Goal: Task Accomplishment & Management: Manage account settings

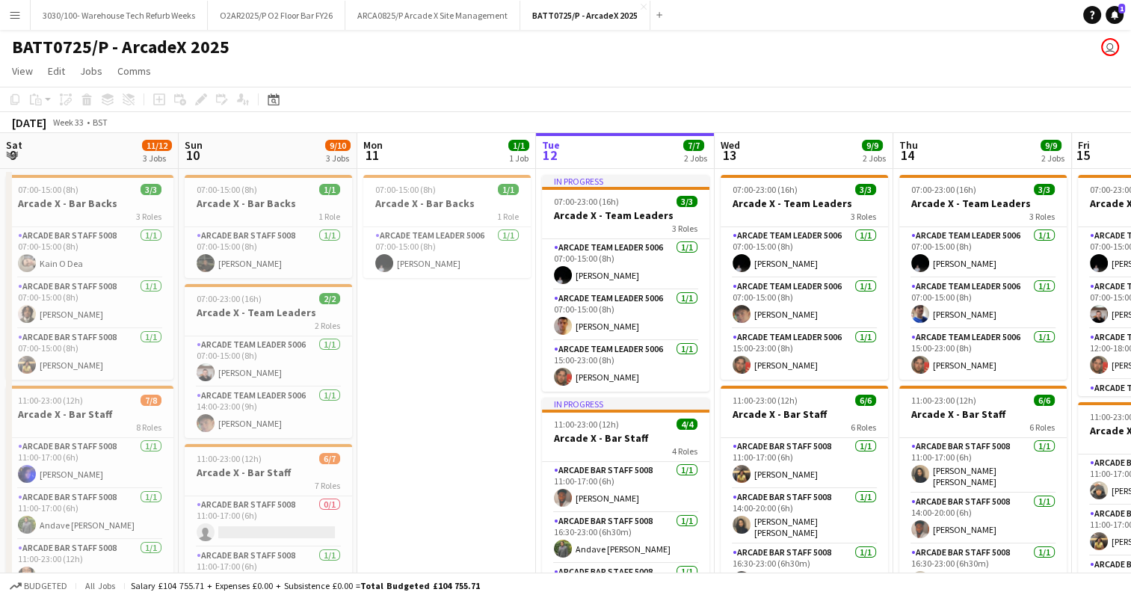
scroll to position [0, 613]
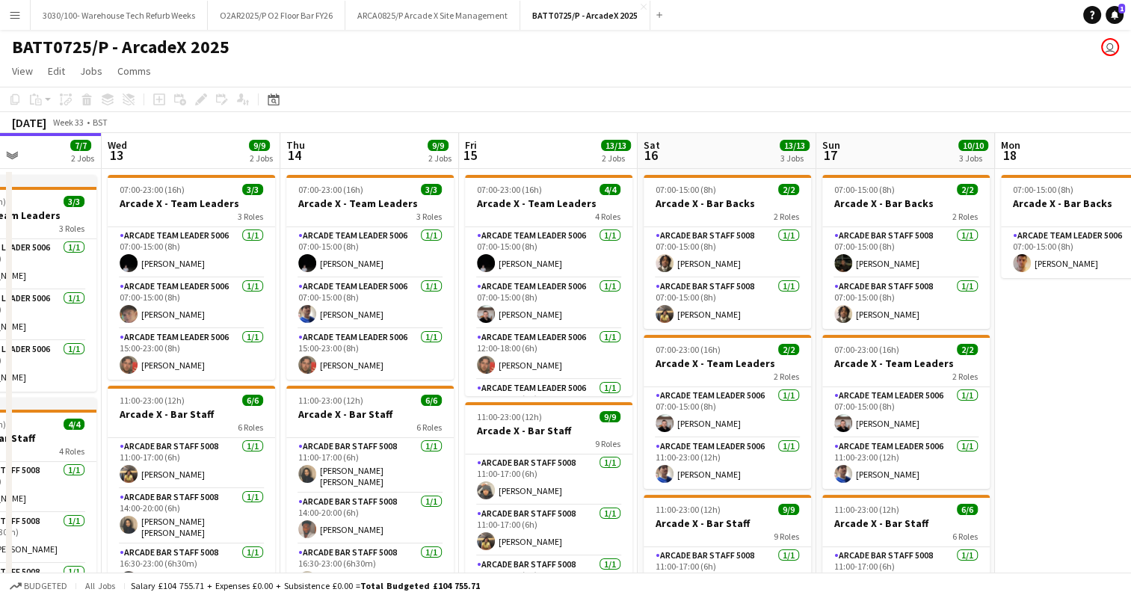
click at [6, 15] on button "Menu" at bounding box center [15, 15] width 30 height 30
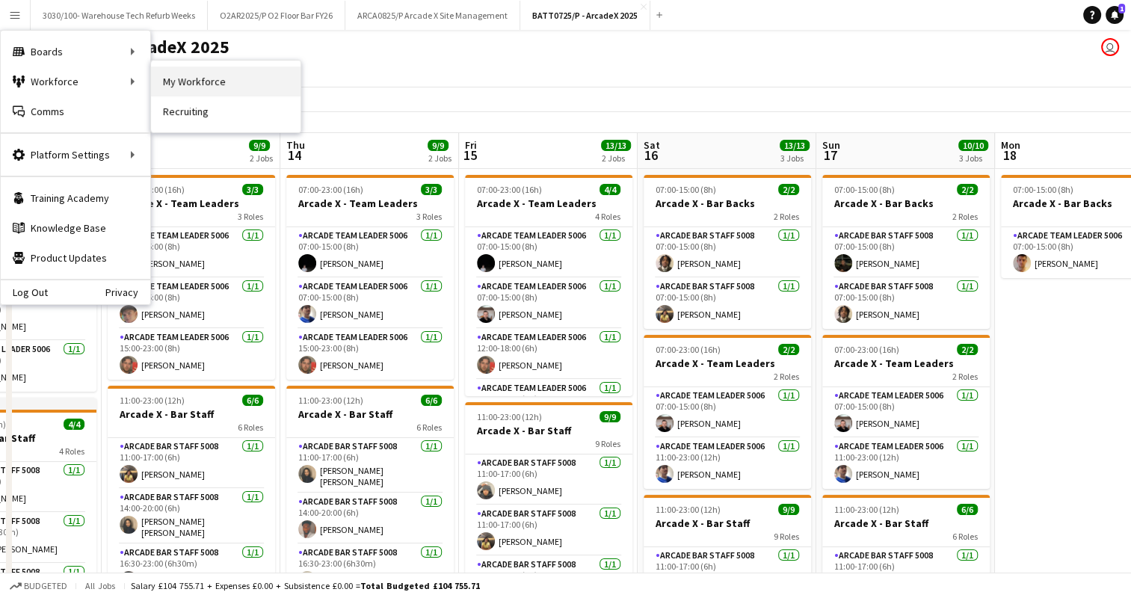
click at [162, 90] on link "My Workforce" at bounding box center [225, 82] width 149 height 30
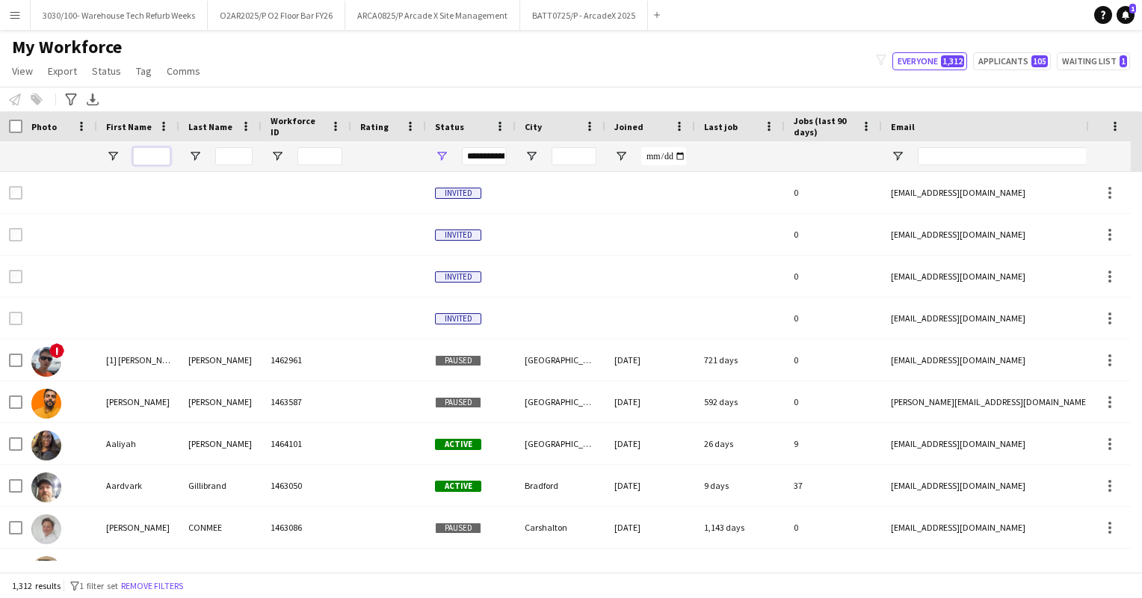
click at [155, 152] on input "First Name Filter Input" at bounding box center [151, 156] width 37 height 18
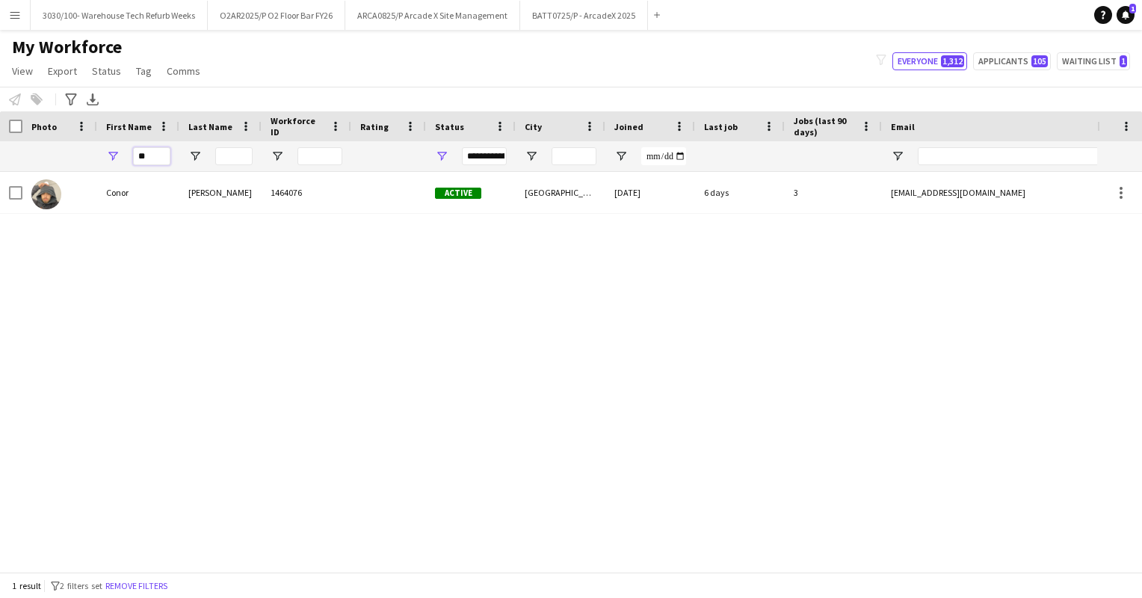
type input "*"
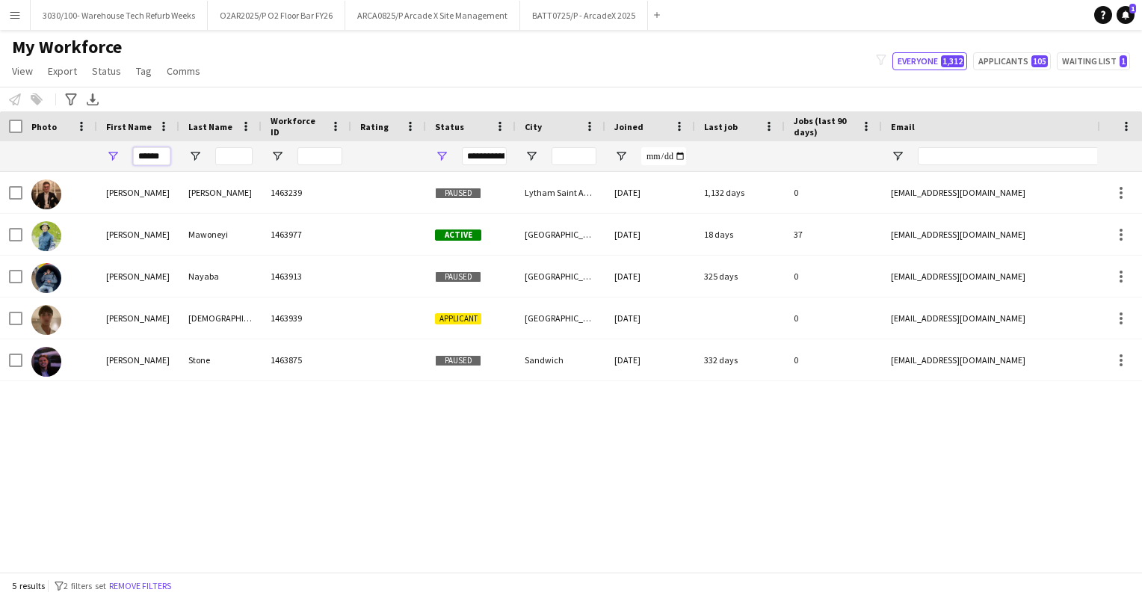
type input "******"
drag, startPoint x: 159, startPoint y: 155, endPoint x: 123, endPoint y: 158, distance: 36.0
click at [123, 158] on div "******" at bounding box center [138, 156] width 82 height 30
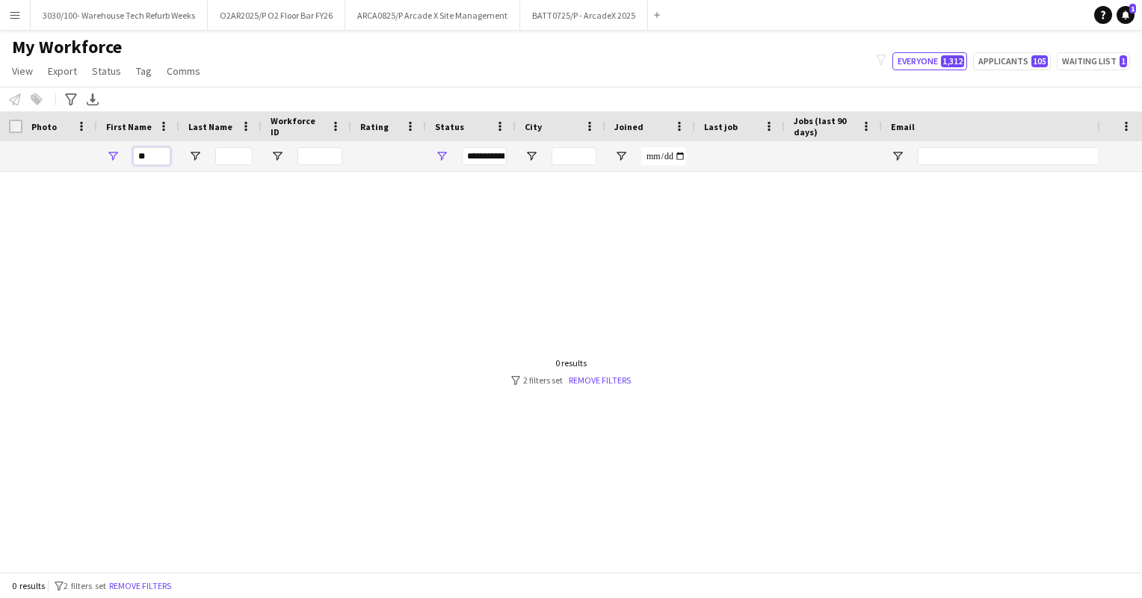
type input "*"
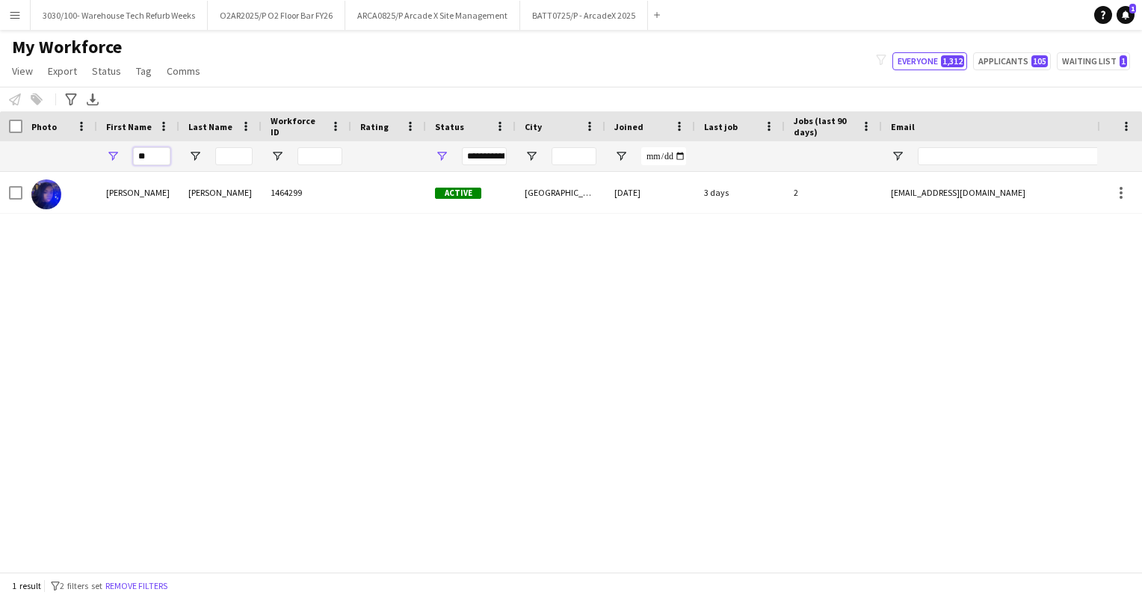
type input "*"
click at [155, 152] on input "****" at bounding box center [151, 156] width 37 height 18
type input "*"
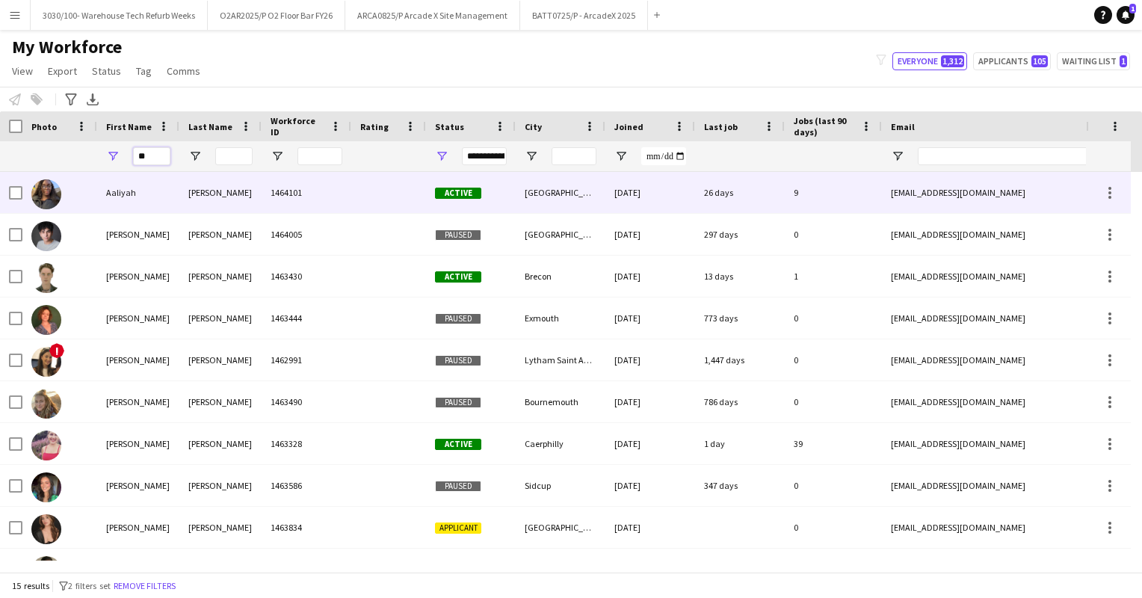
type input "*"
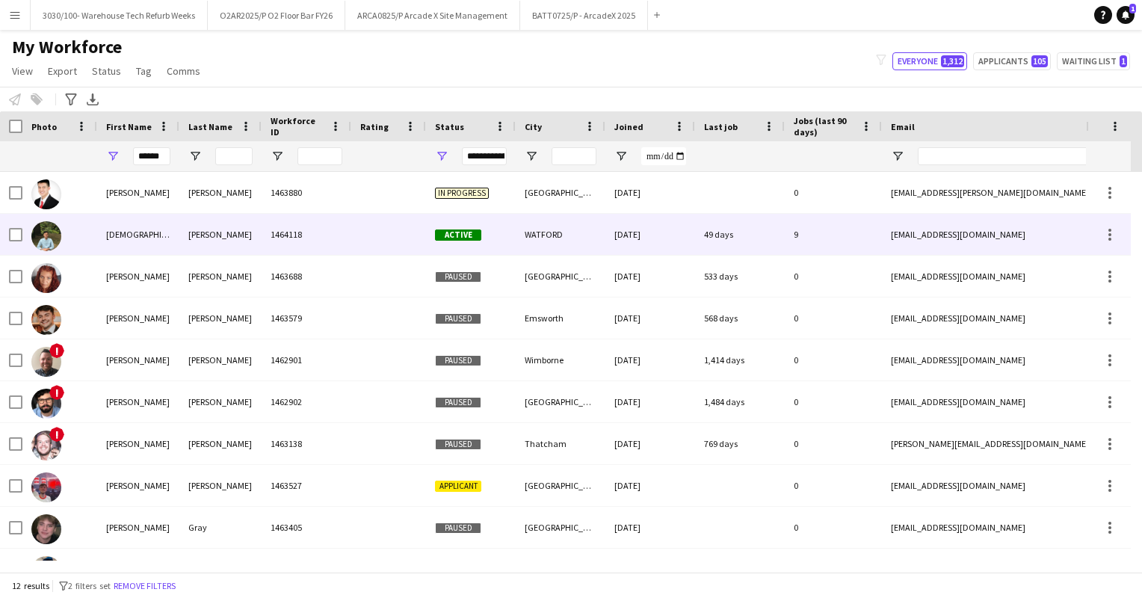
click at [235, 247] on div "[PERSON_NAME]" at bounding box center [220, 234] width 82 height 41
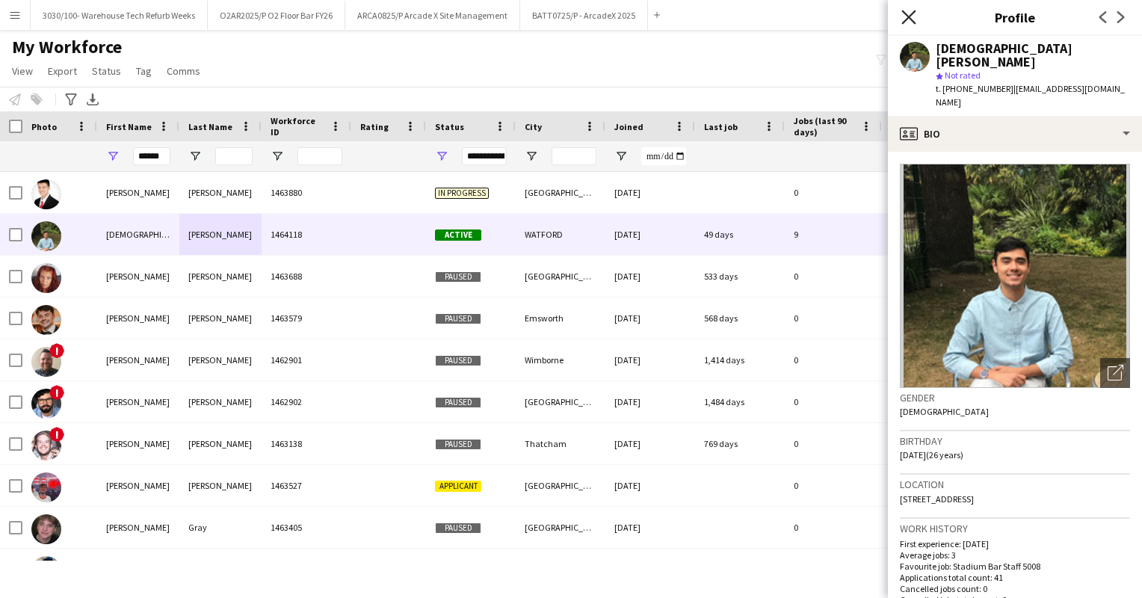
click at [911, 13] on icon "Close pop-in" at bounding box center [908, 17] width 14 height 14
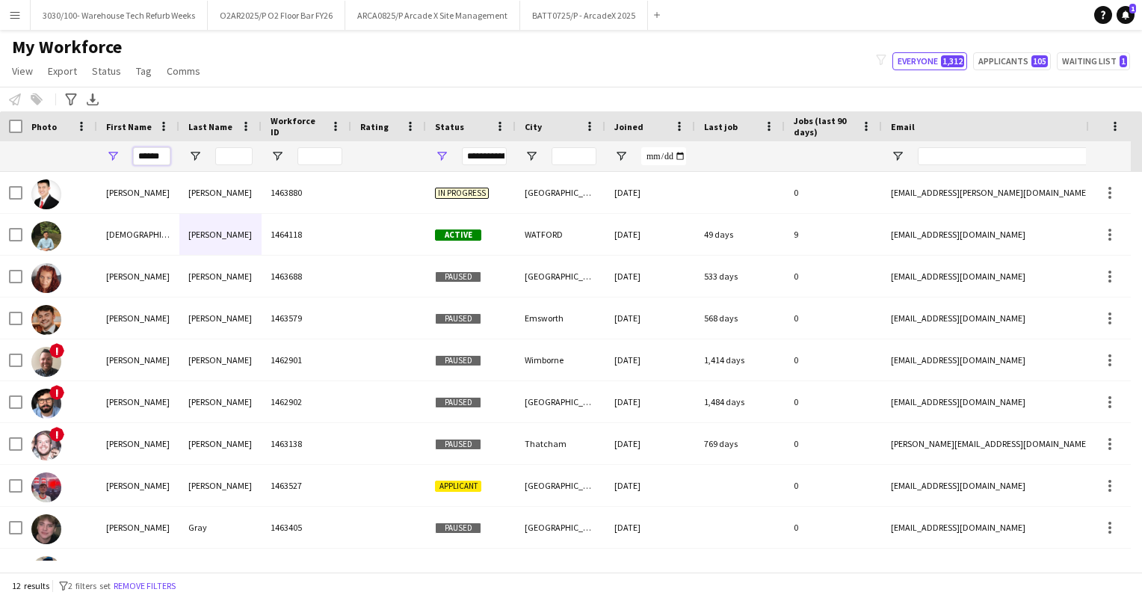
click at [164, 159] on input "******" at bounding box center [151, 156] width 37 height 18
type input "*"
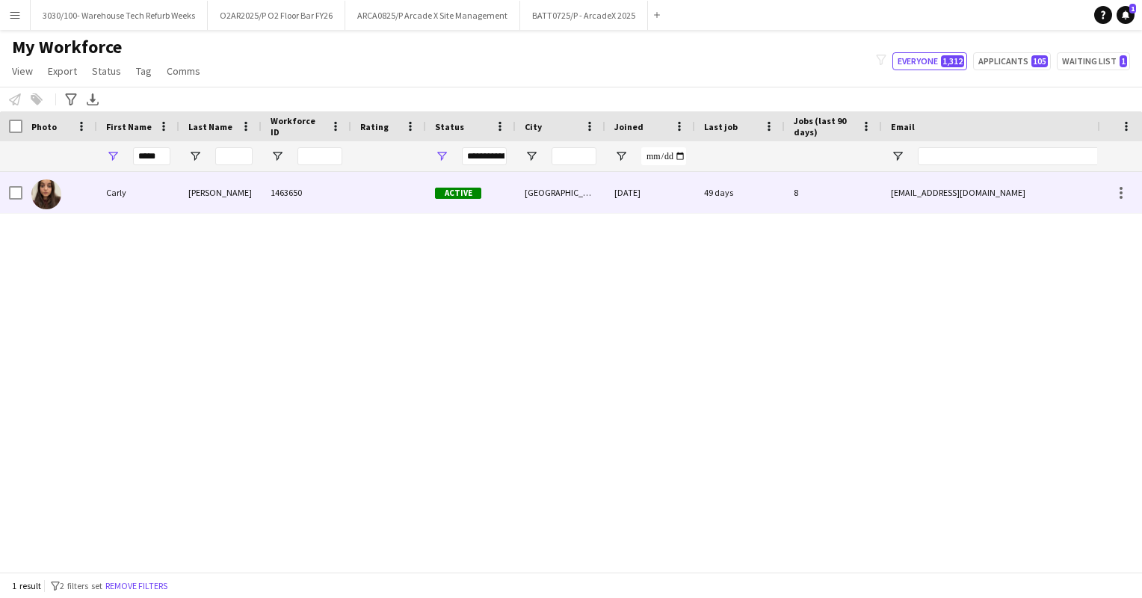
click at [179, 200] on div "[PERSON_NAME]" at bounding box center [220, 192] width 82 height 41
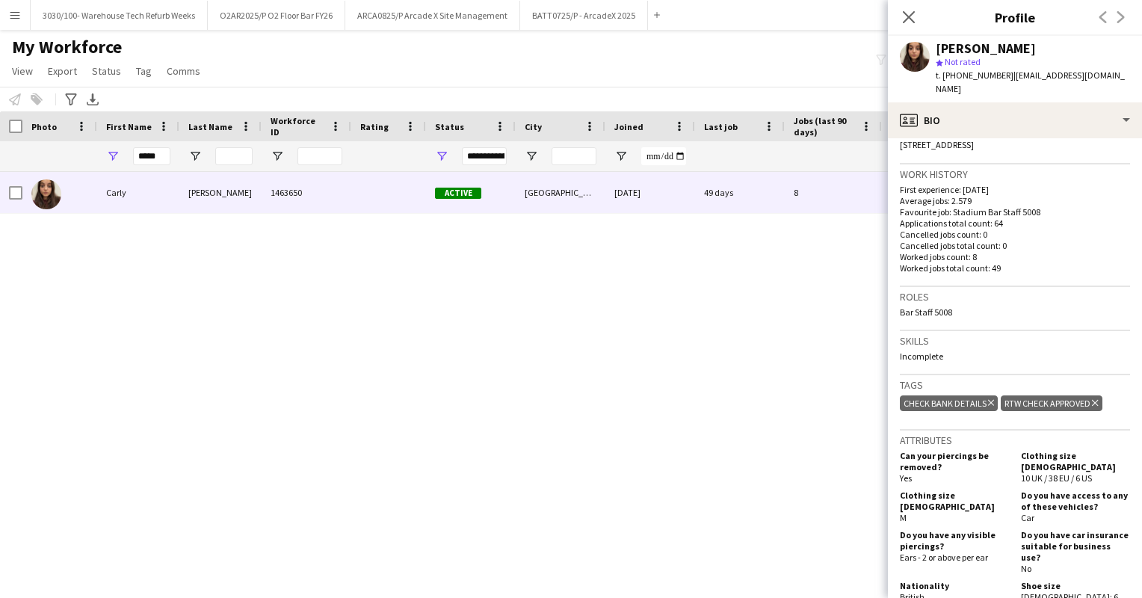
scroll to position [344, 0]
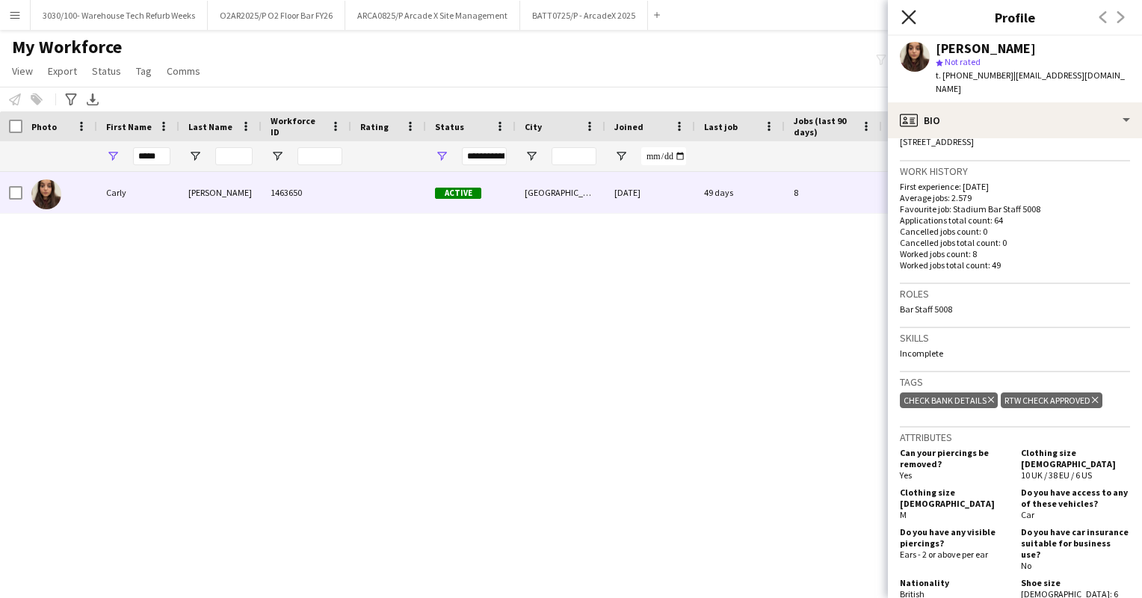
click at [908, 13] on icon "Close pop-in" at bounding box center [908, 17] width 14 height 14
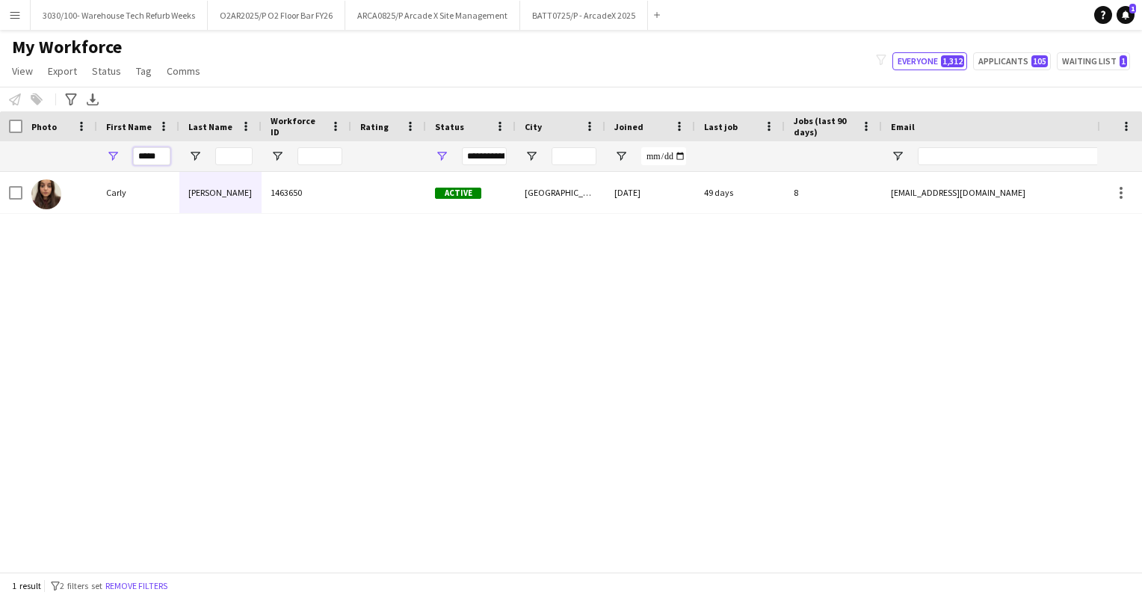
click at [160, 156] on input "*****" at bounding box center [151, 156] width 37 height 18
type input "*"
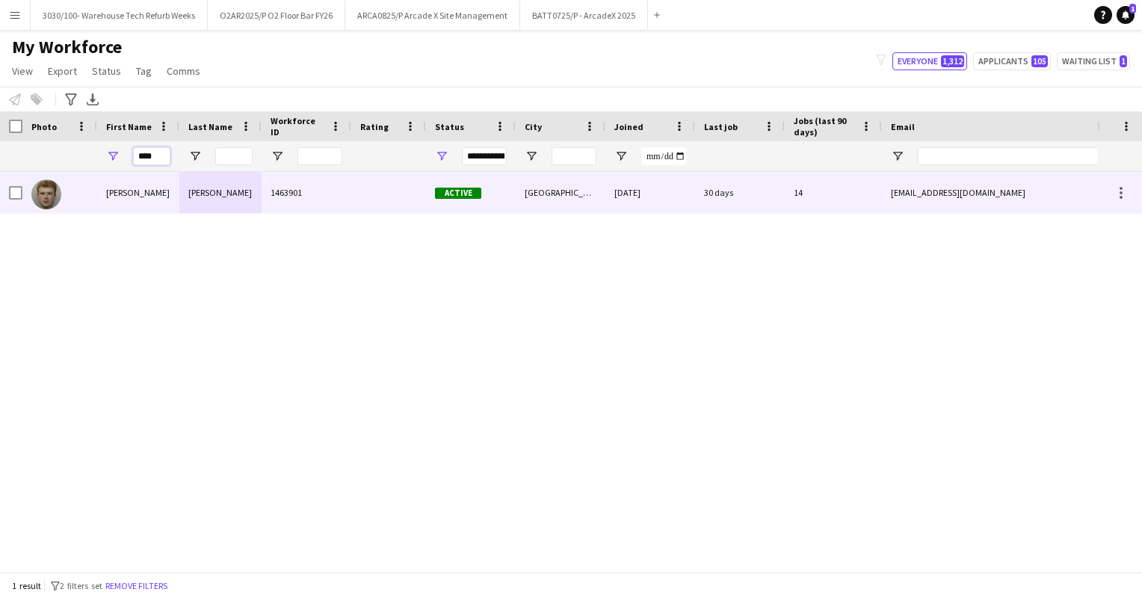
type input "****"
click at [786, 191] on div "14" at bounding box center [833, 192] width 97 height 41
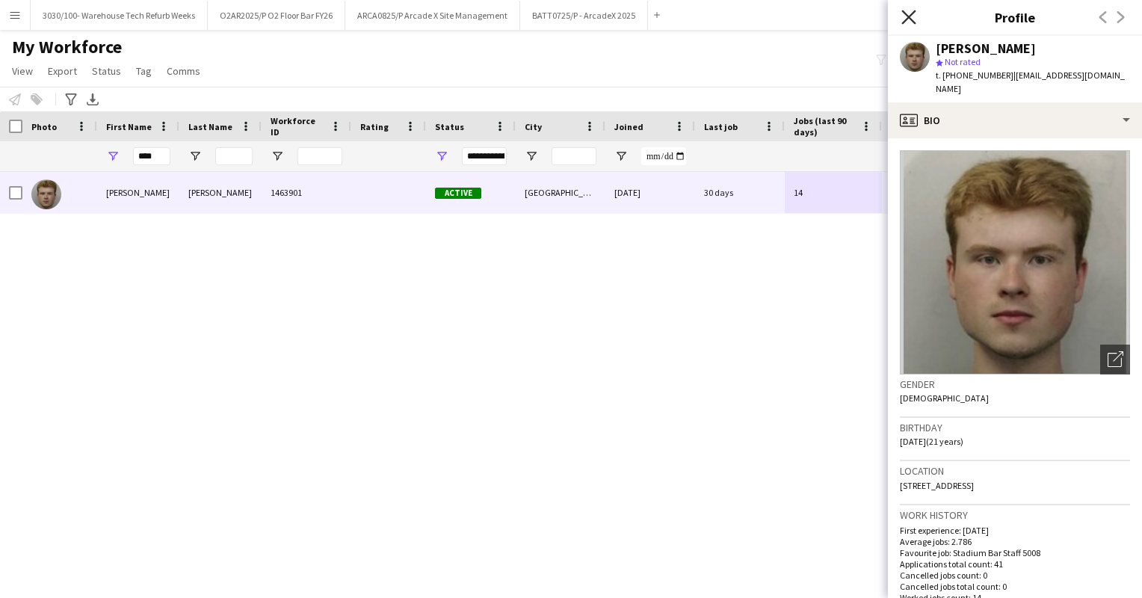
click at [904, 11] on icon "Close pop-in" at bounding box center [908, 17] width 14 height 14
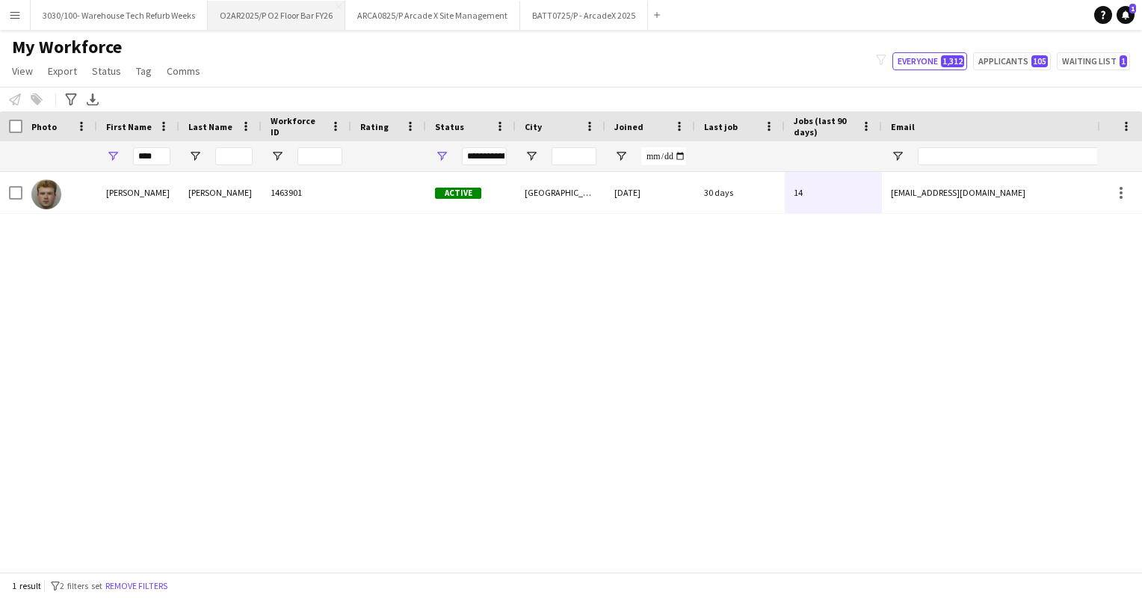
click at [303, 10] on button "O2AR2025/P O2 Floor Bar FY26 Close" at bounding box center [277, 15] width 138 height 29
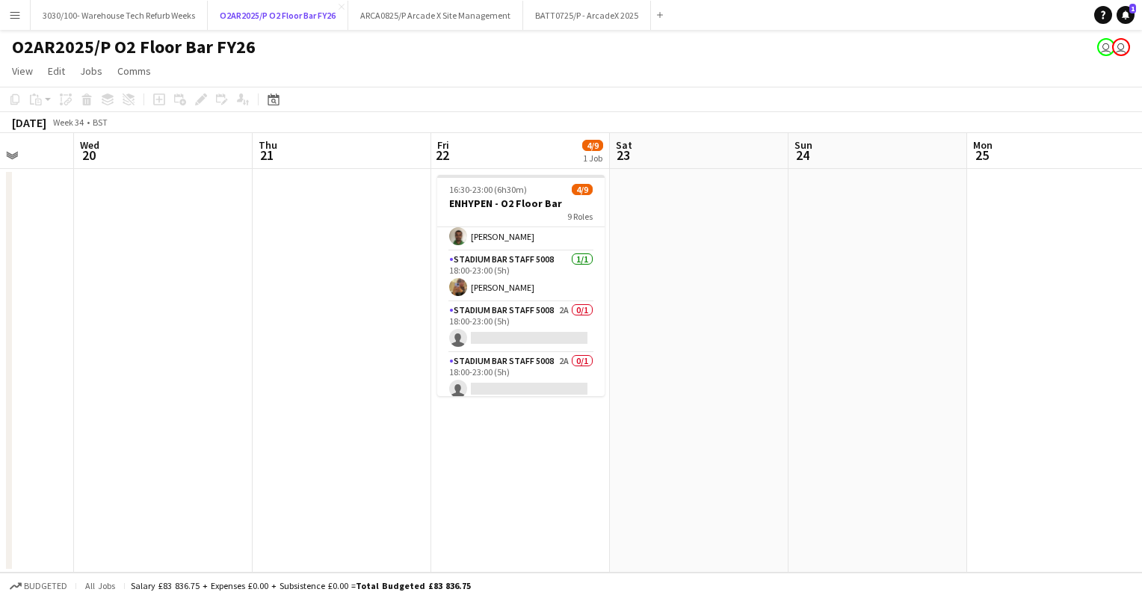
scroll to position [288, 0]
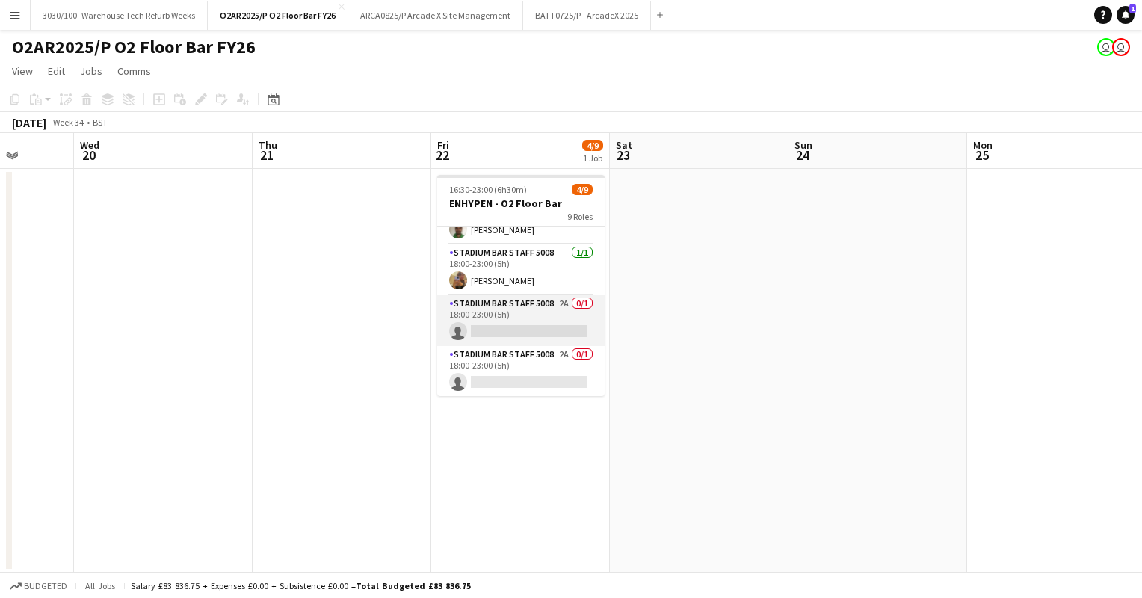
click at [521, 310] on app-card-role "Stadium Bar Staff 5008 2A 0/1 18:00-23:00 (5h) single-neutral-actions" at bounding box center [520, 320] width 167 height 51
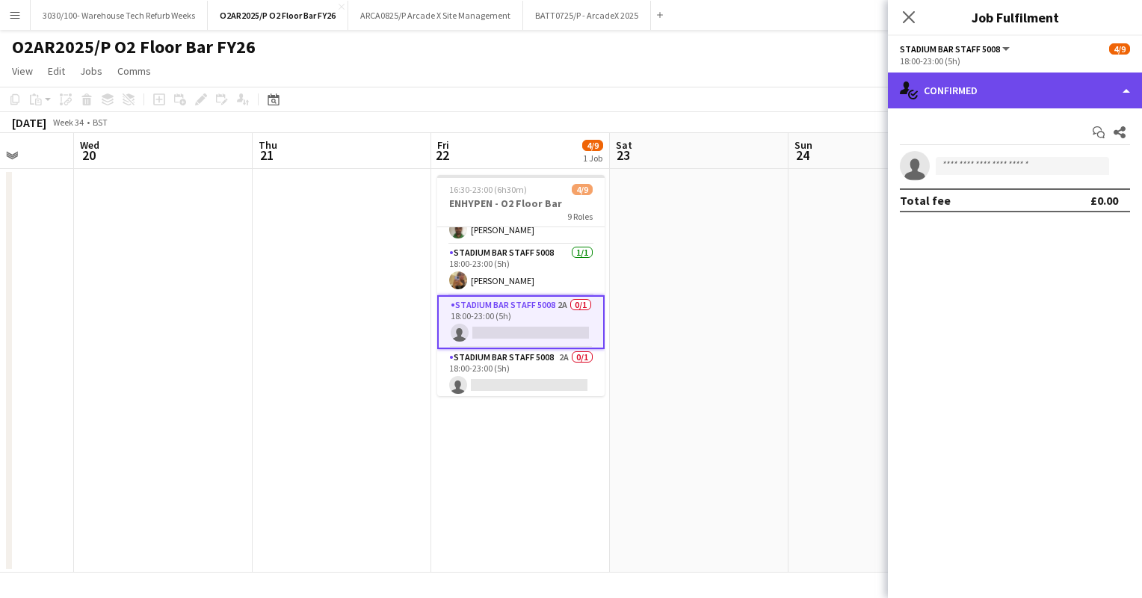
click at [1055, 90] on div "single-neutral-actions-check-2 Confirmed" at bounding box center [1015, 91] width 254 height 36
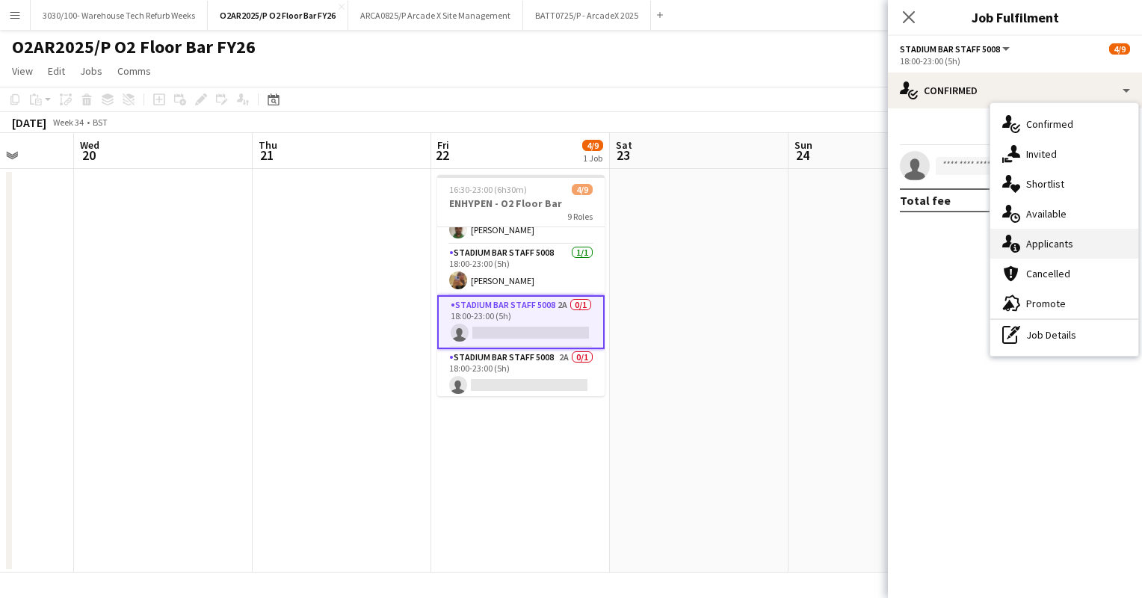
click at [1047, 242] on div "single-neutral-actions-information Applicants" at bounding box center [1064, 244] width 148 height 30
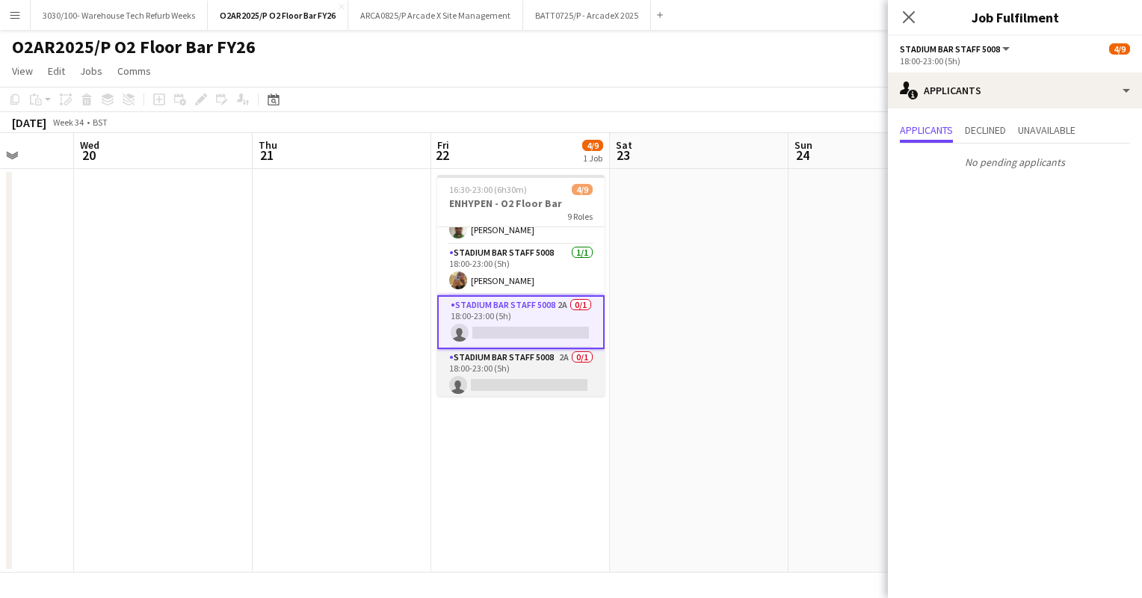
click at [544, 358] on app-card-role "Stadium Bar Staff 5008 2A 0/1 18:00-23:00 (5h) single-neutral-actions" at bounding box center [520, 374] width 167 height 51
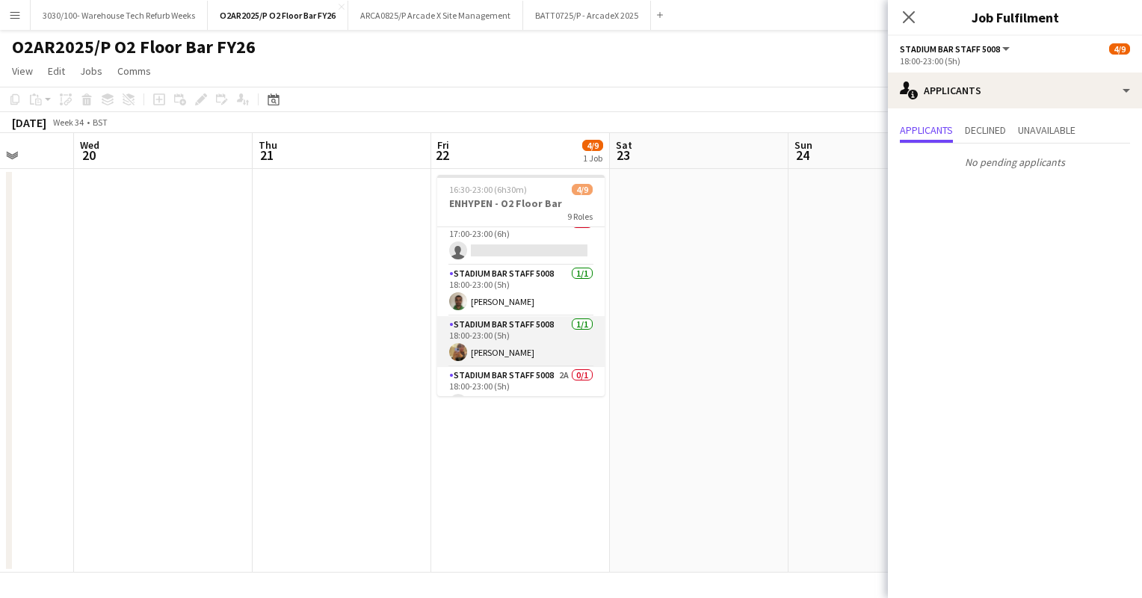
scroll to position [200, 0]
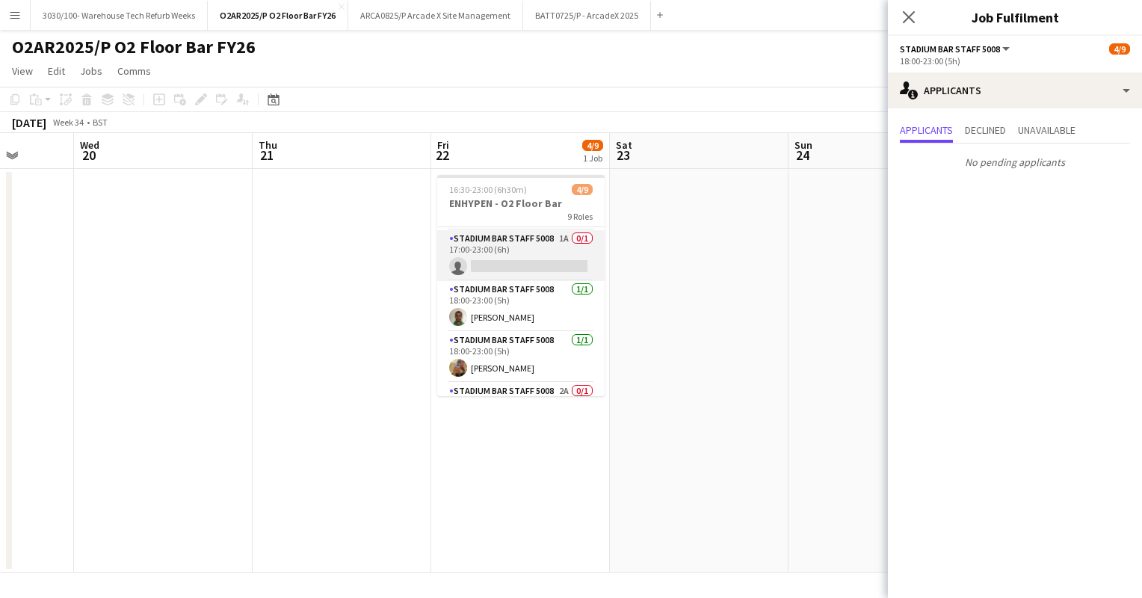
click at [517, 268] on app-card-role "Stadium Bar Staff 5008 1A 0/1 17:00-23:00 (6h) single-neutral-actions" at bounding box center [520, 255] width 167 height 51
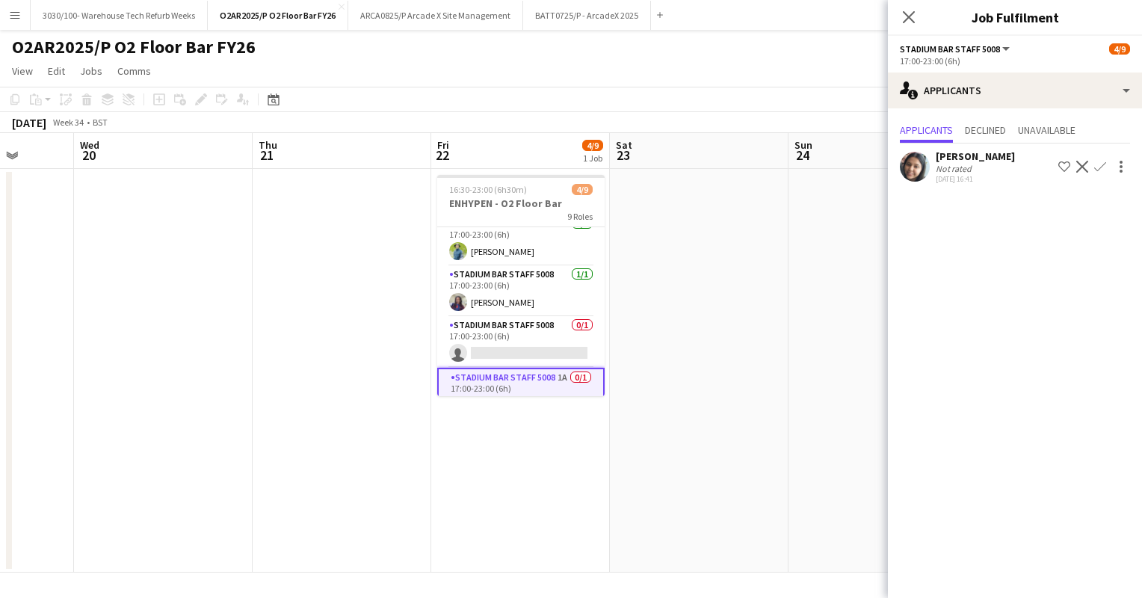
scroll to position [61, 0]
click at [505, 339] on app-card-role "Stadium Bar Staff 5008 0/1 17:00-23:00 (6h) single-neutral-actions" at bounding box center [520, 344] width 167 height 51
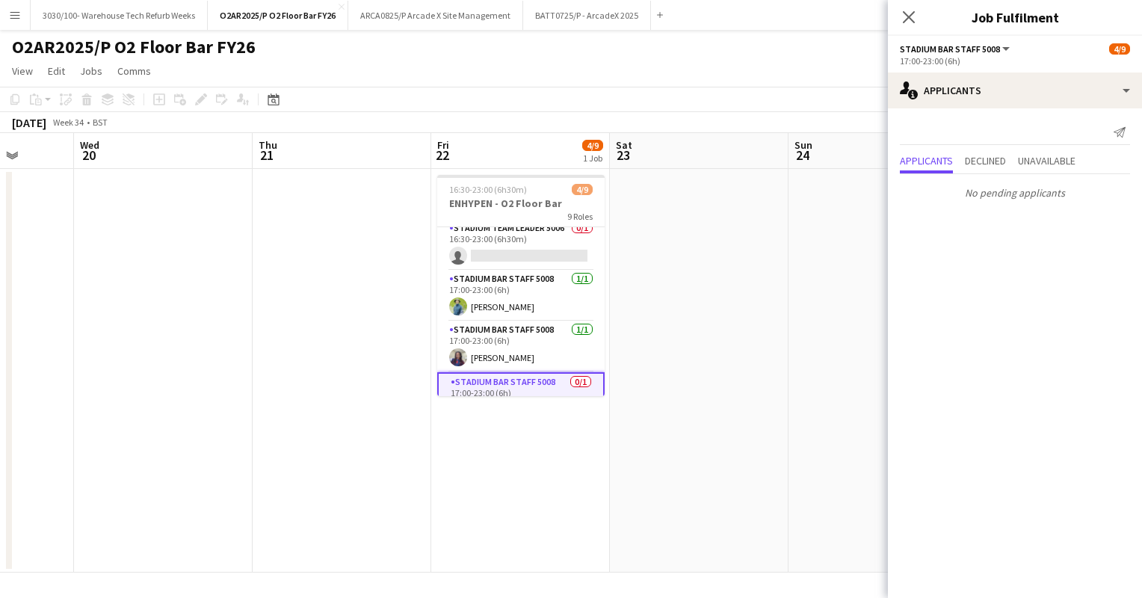
scroll to position [0, 0]
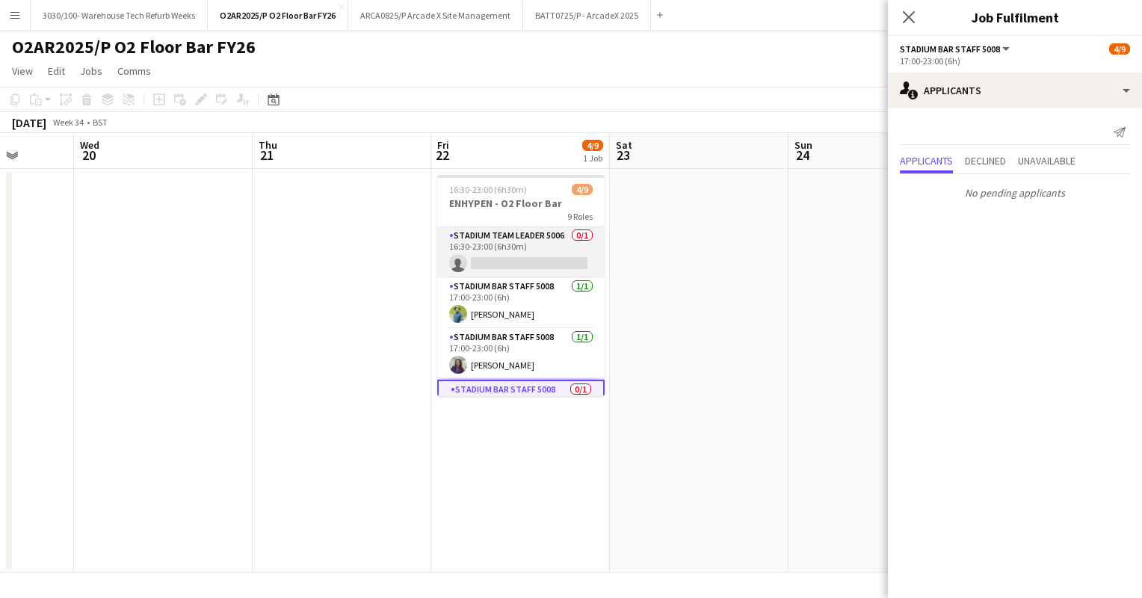
click at [526, 251] on app-card-role "Stadium Team Leader 5006 0/1 16:30-23:00 (6h30m) single-neutral-actions" at bounding box center [520, 252] width 167 height 51
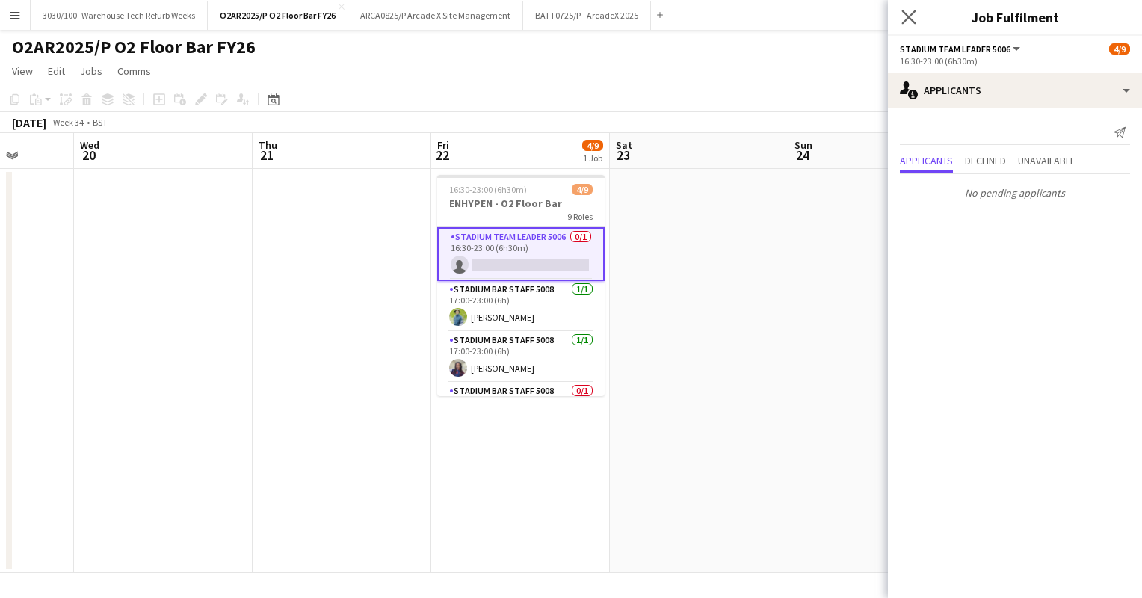
click at [907, 24] on icon "Close pop-in" at bounding box center [908, 17] width 14 height 14
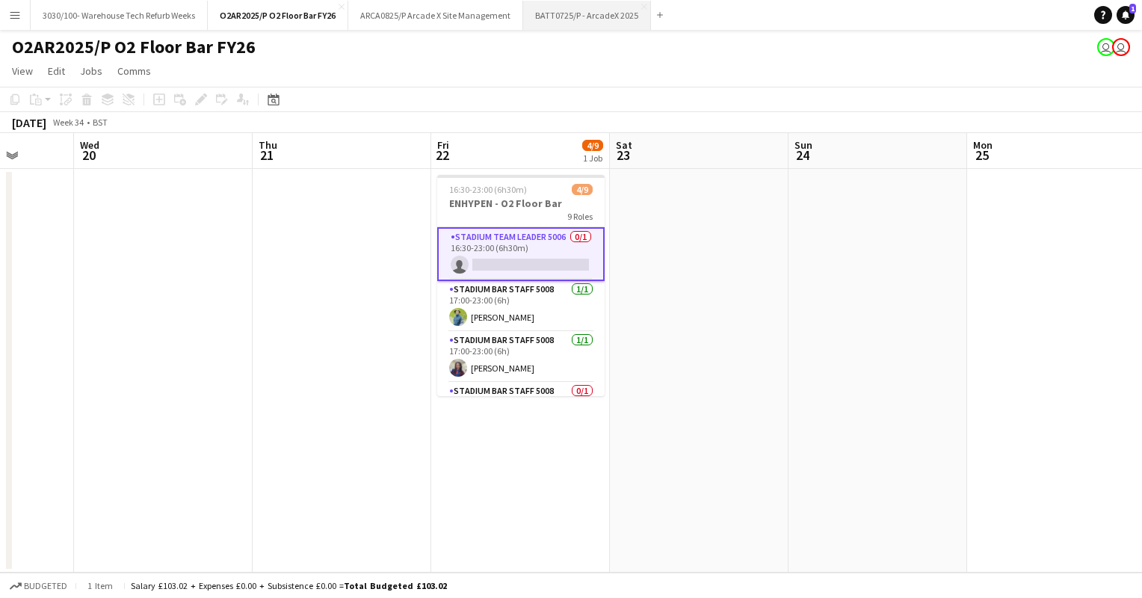
click at [582, 7] on button "BATT0725/P - ArcadeX 2025 Close" at bounding box center [587, 15] width 128 height 29
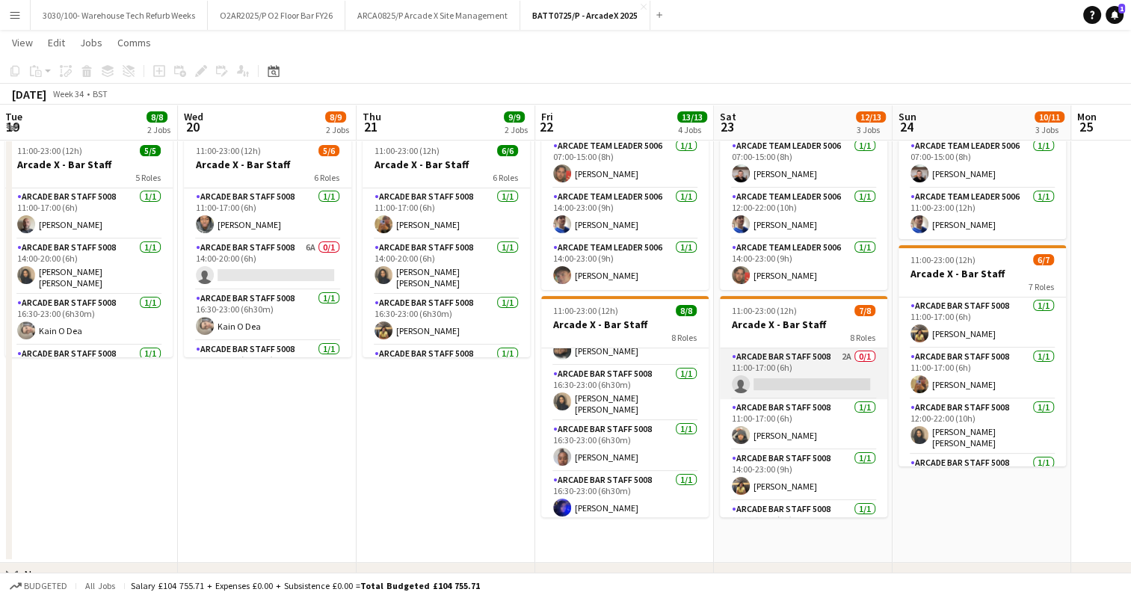
click at [821, 354] on app-card-role "Arcade Bar Staff 5008 2A 0/1 11:00-17:00 (6h) single-neutral-actions" at bounding box center [803, 373] width 167 height 51
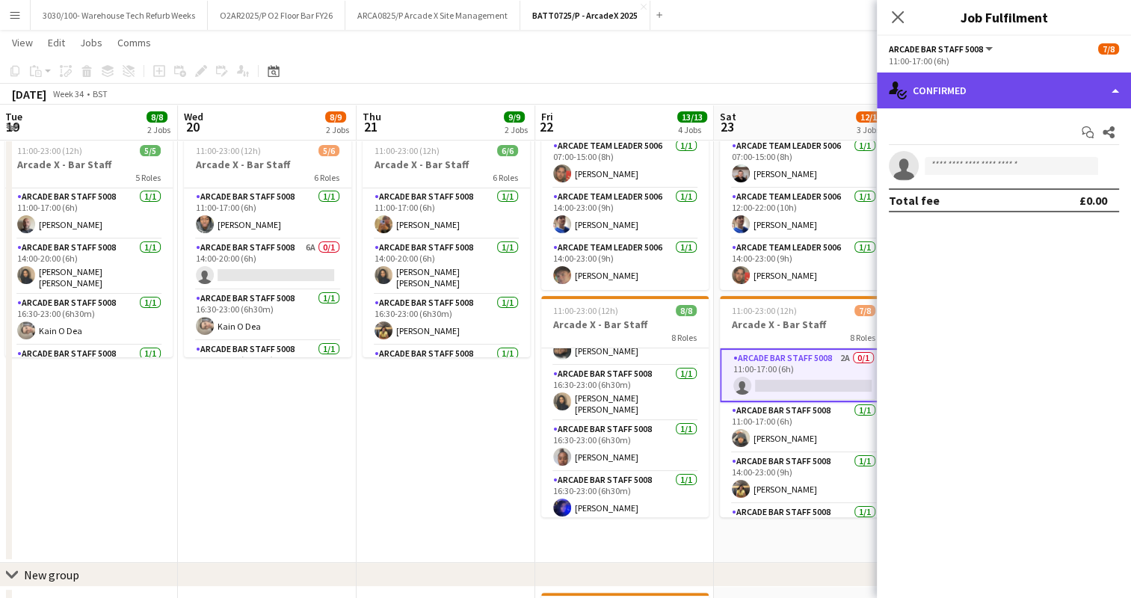
click at [1005, 86] on div "single-neutral-actions-check-2 Confirmed" at bounding box center [1004, 91] width 254 height 36
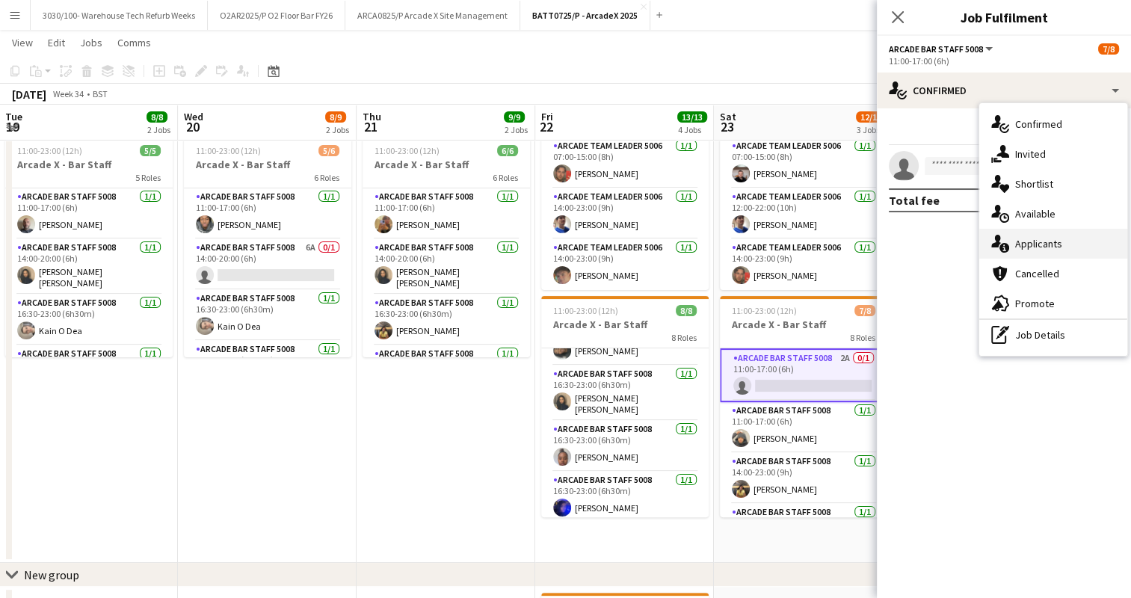
click at [1037, 242] on div "single-neutral-actions-information Applicants" at bounding box center [1053, 244] width 148 height 30
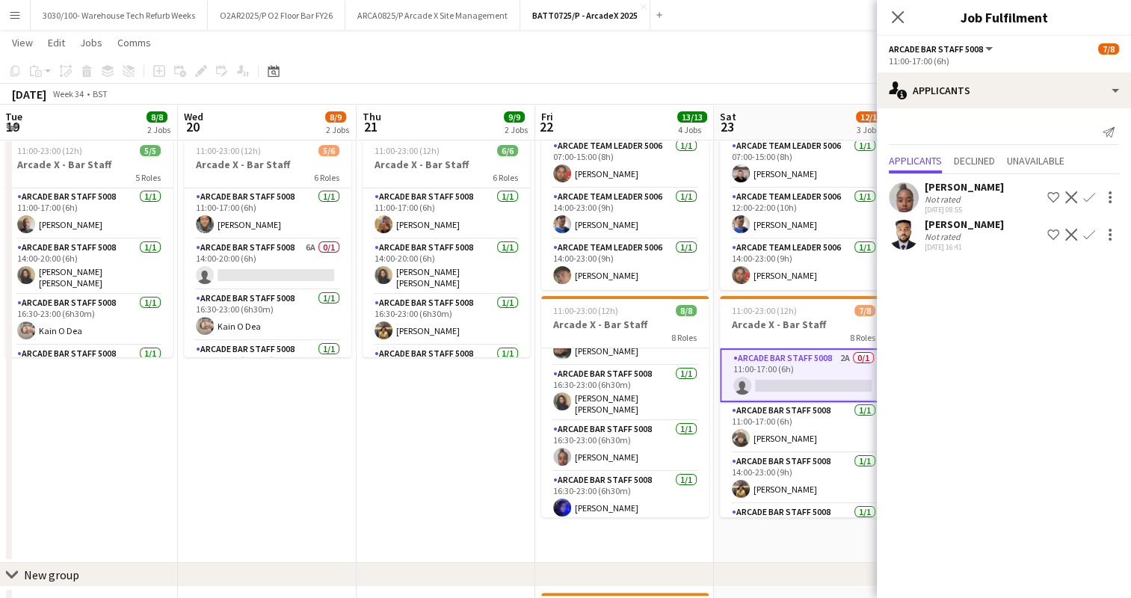
click at [1083, 241] on app-icon "Confirm" at bounding box center [1089, 235] width 12 height 12
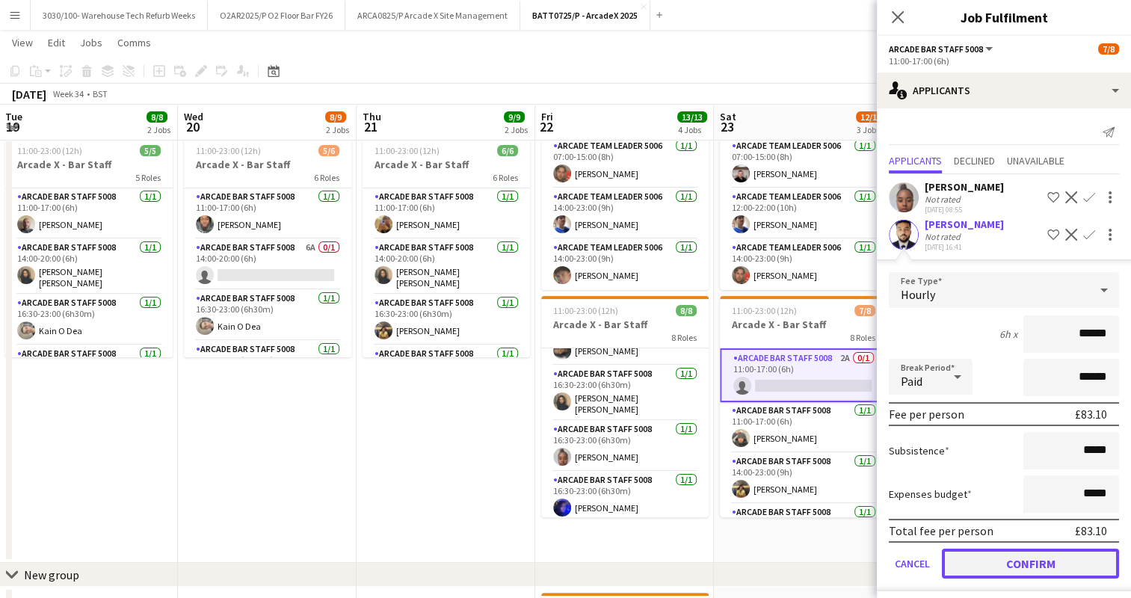
click at [1003, 579] on button "Confirm" at bounding box center [1030, 564] width 177 height 30
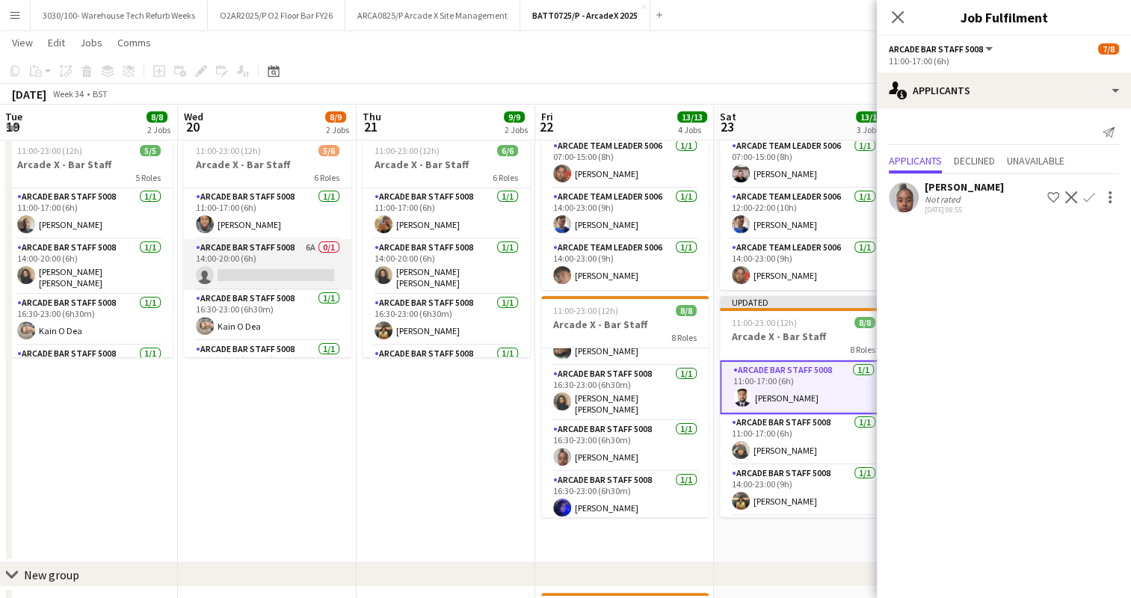
click at [275, 271] on app-card-role "Arcade Bar Staff 5008 6A 0/1 14:00-20:00 (6h) single-neutral-actions" at bounding box center [267, 264] width 167 height 51
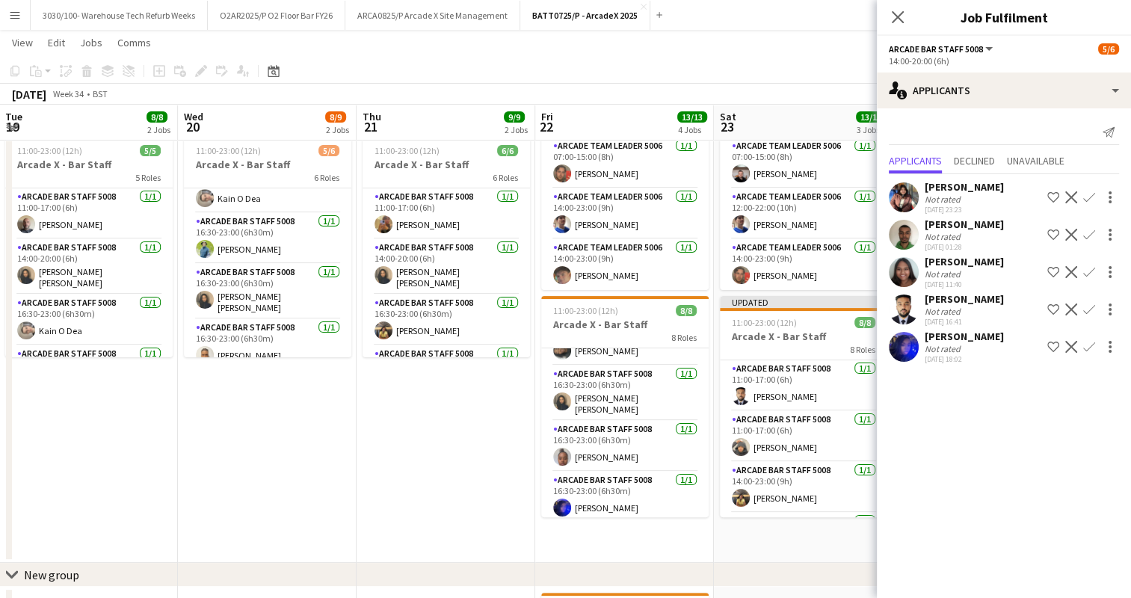
scroll to position [143, 0]
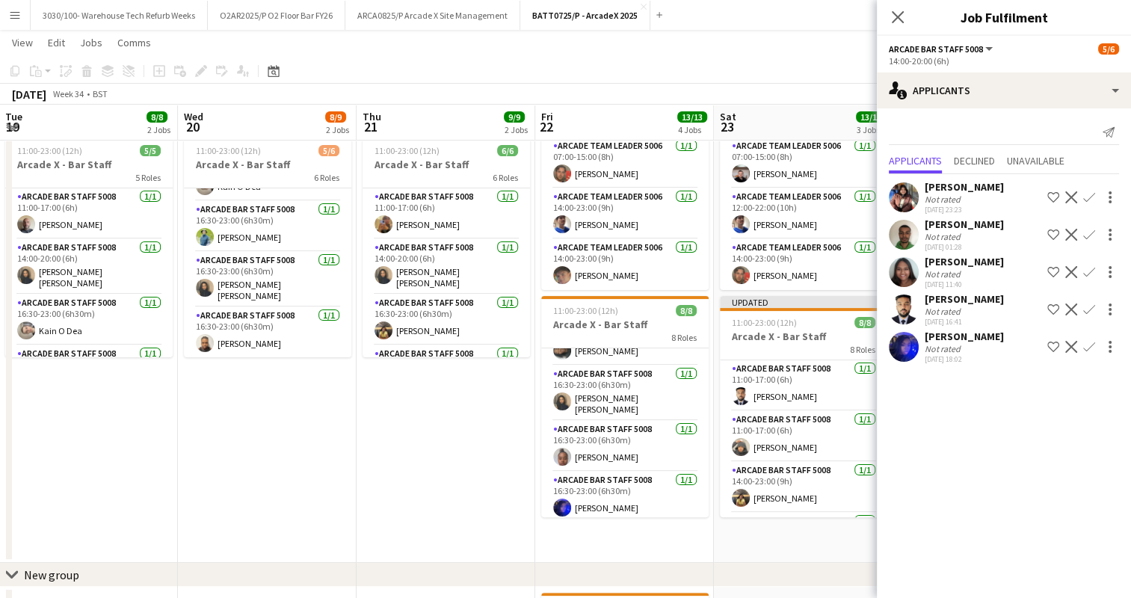
click at [1091, 351] on app-icon "Confirm" at bounding box center [1089, 347] width 12 height 12
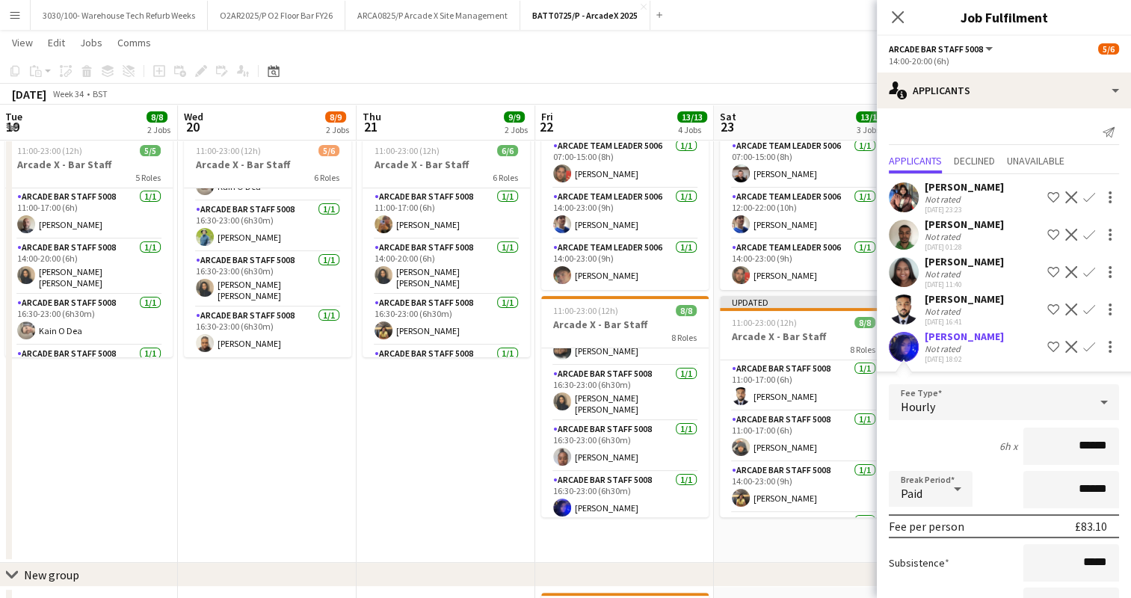
scroll to position [118, 0]
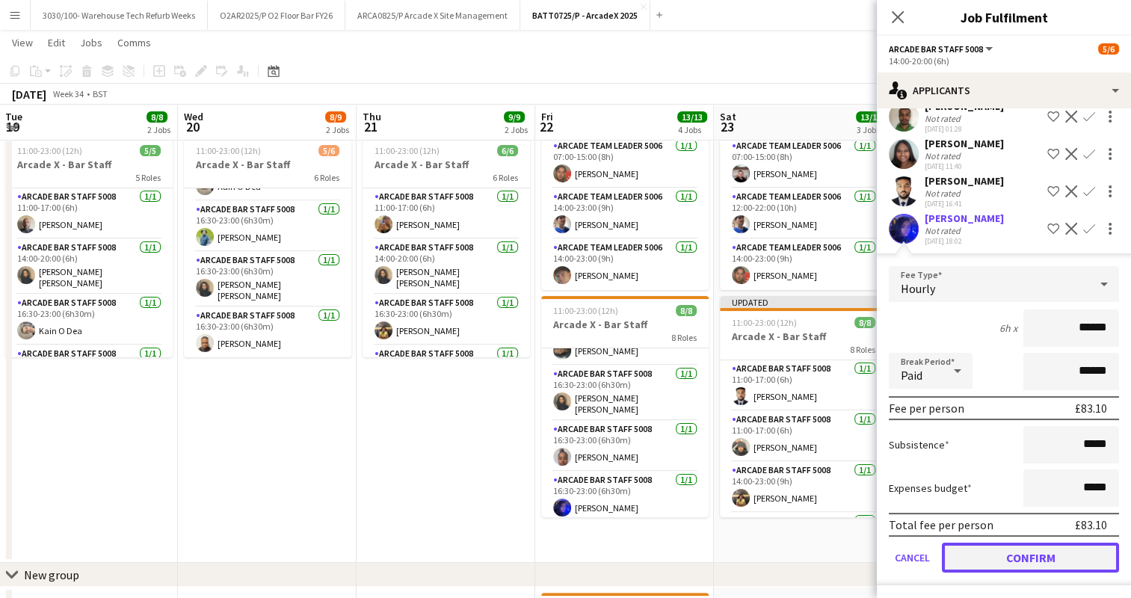
click at [994, 556] on button "Confirm" at bounding box center [1030, 558] width 177 height 30
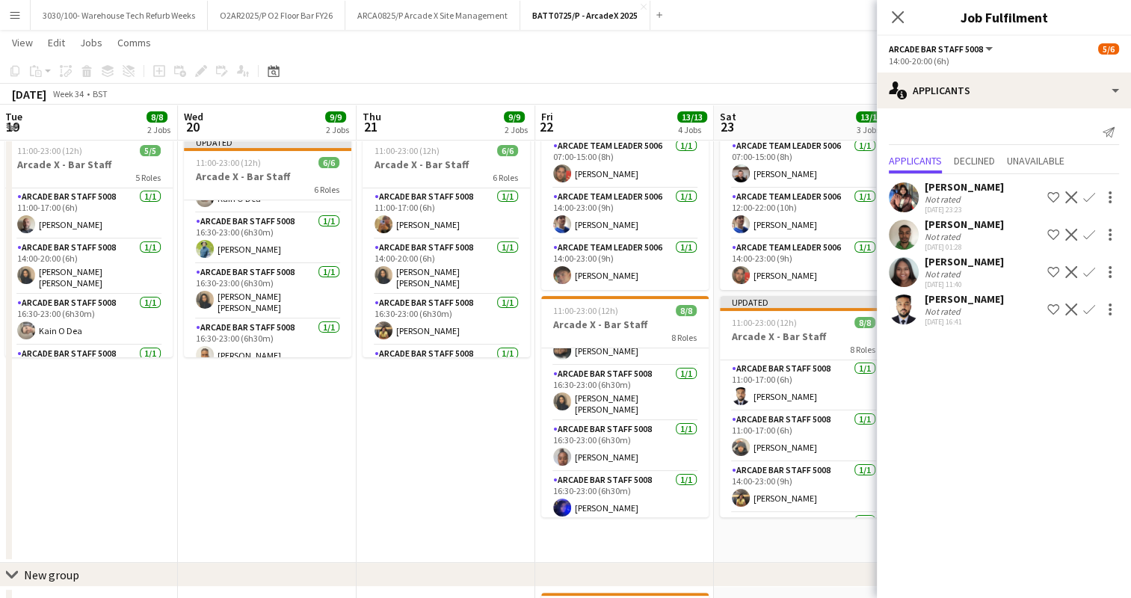
scroll to position [0, 0]
click at [531, 382] on app-date-cell "07:00-23:00 (16h) 3/3 Arcade X - Team Leaders 3 Roles Arcade Team Leader 5006 […" at bounding box center [446, 241] width 179 height 644
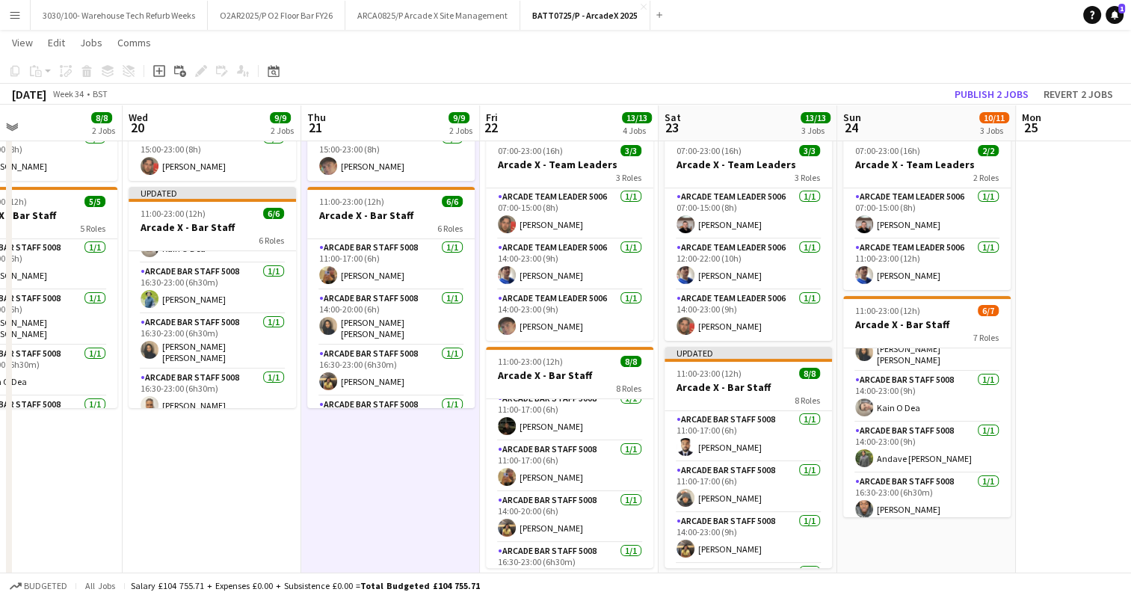
scroll to position [186, 0]
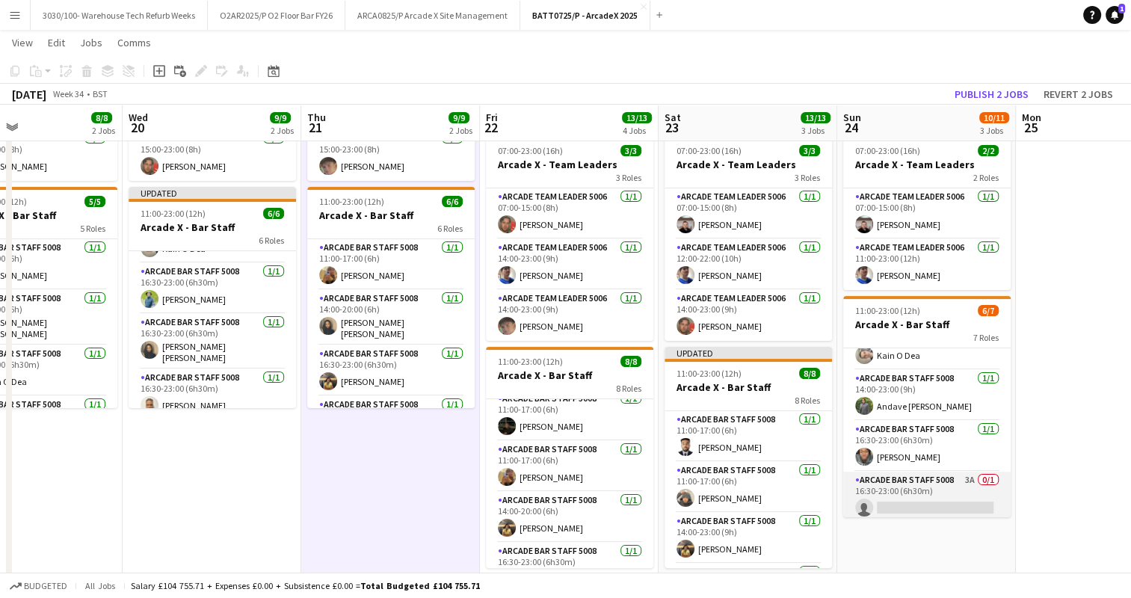
click at [904, 487] on app-card-role "Arcade Bar Staff 5008 3A 0/1 16:30-23:00 (6h30m) single-neutral-actions" at bounding box center [926, 497] width 167 height 51
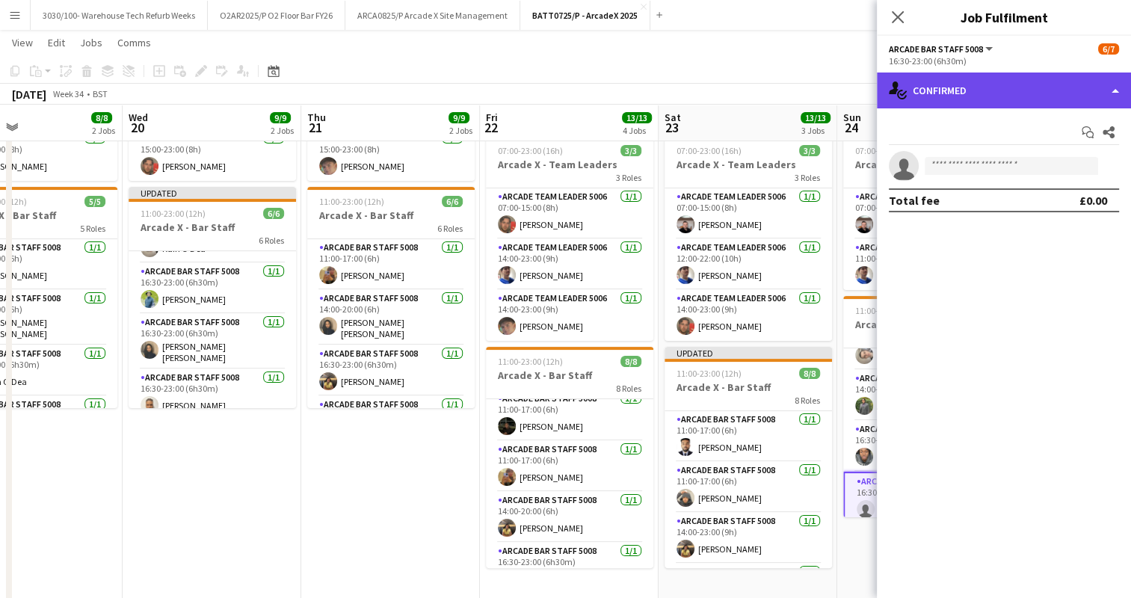
click at [1084, 88] on div "single-neutral-actions-check-2 Confirmed" at bounding box center [1004, 91] width 254 height 36
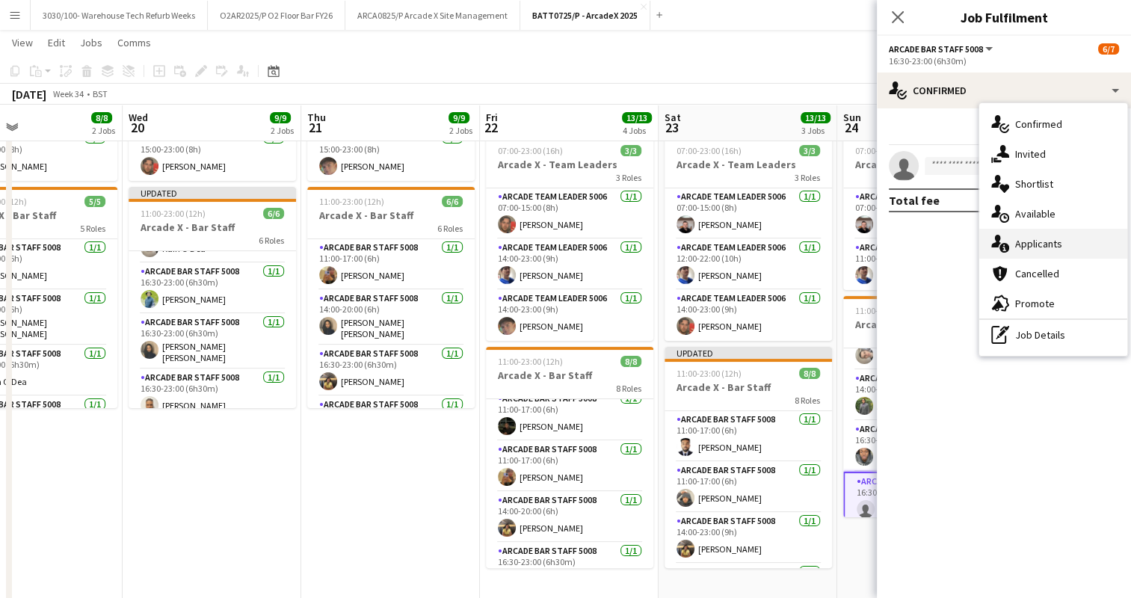
click at [1046, 244] on div "single-neutral-actions-information Applicants" at bounding box center [1053, 244] width 148 height 30
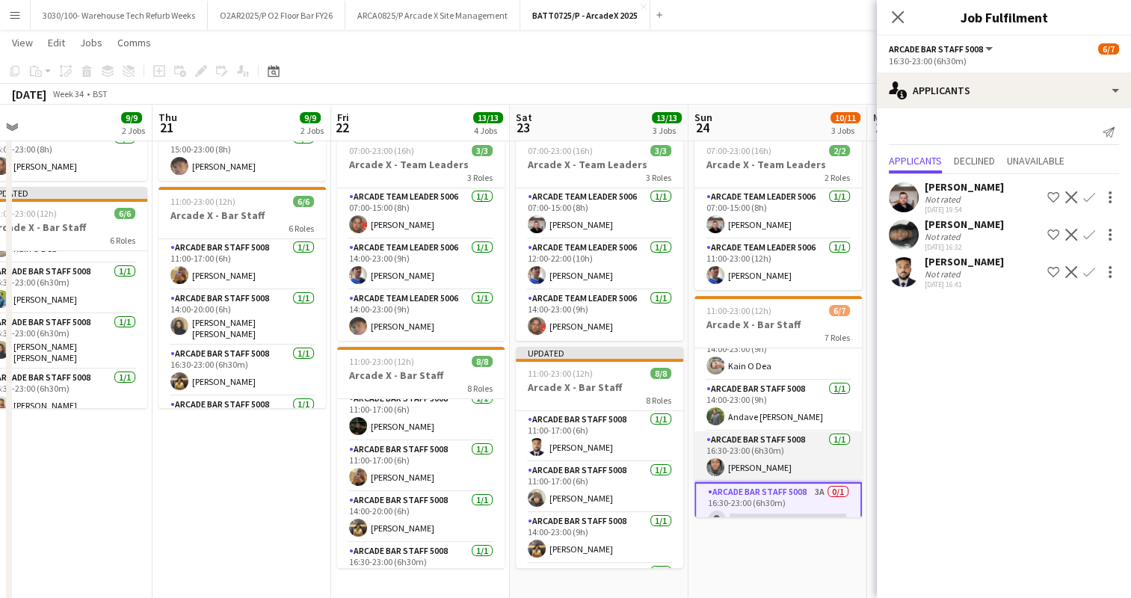
scroll to position [173, 0]
click at [1090, 197] on app-icon "Confirm" at bounding box center [1089, 197] width 12 height 12
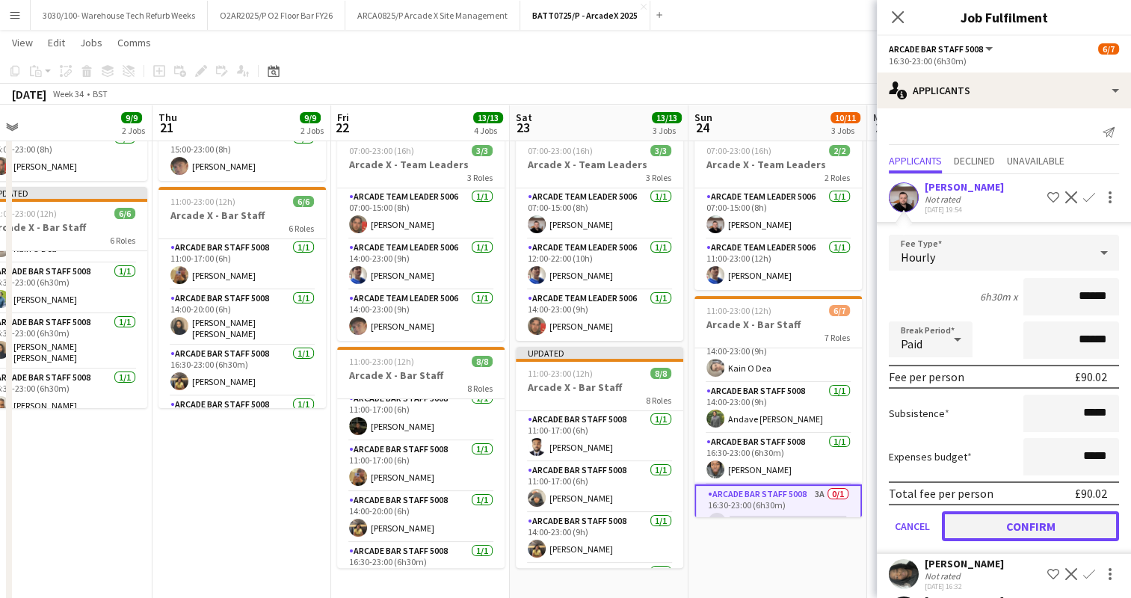
click at [1002, 530] on button "Confirm" at bounding box center [1030, 526] width 177 height 30
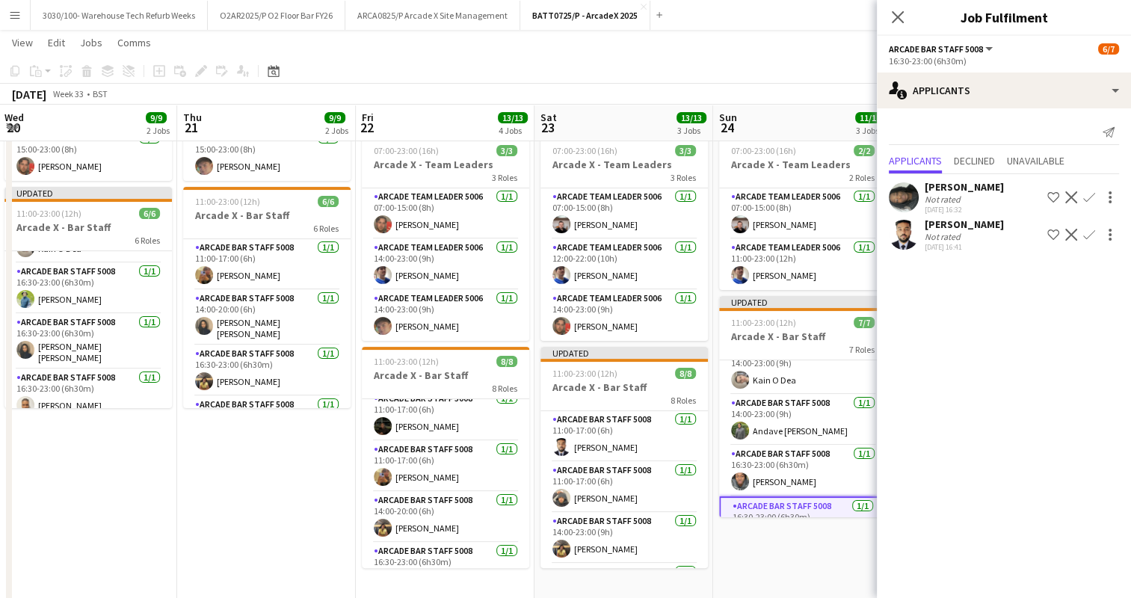
scroll to position [0, 544]
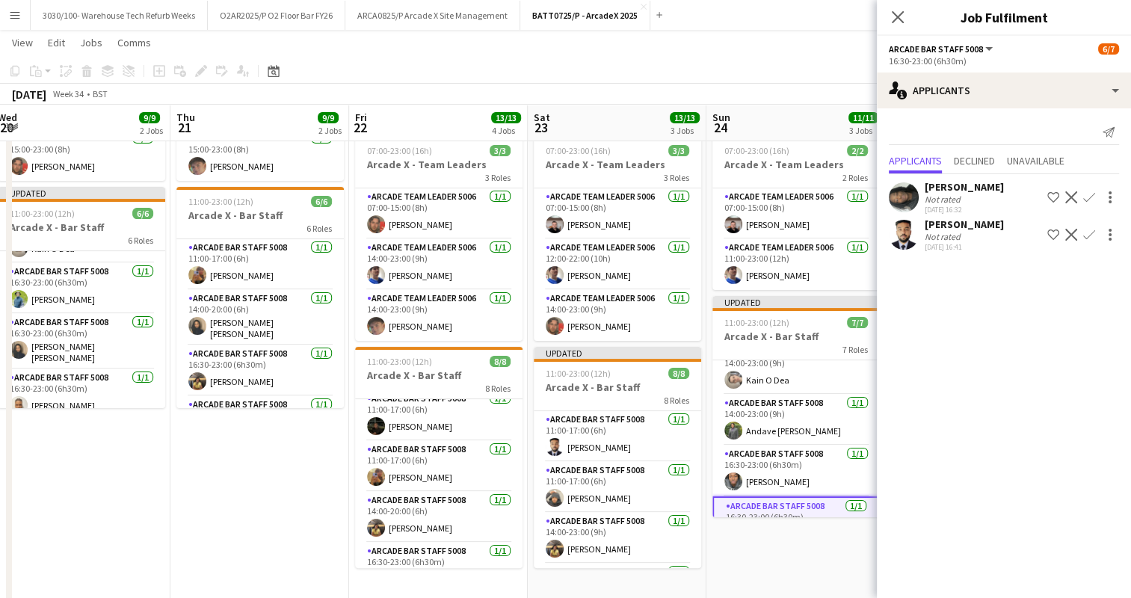
click at [730, 95] on div "[DATE] Week 34 • BST Publish 1 job Revert 1 job" at bounding box center [565, 94] width 1131 height 21
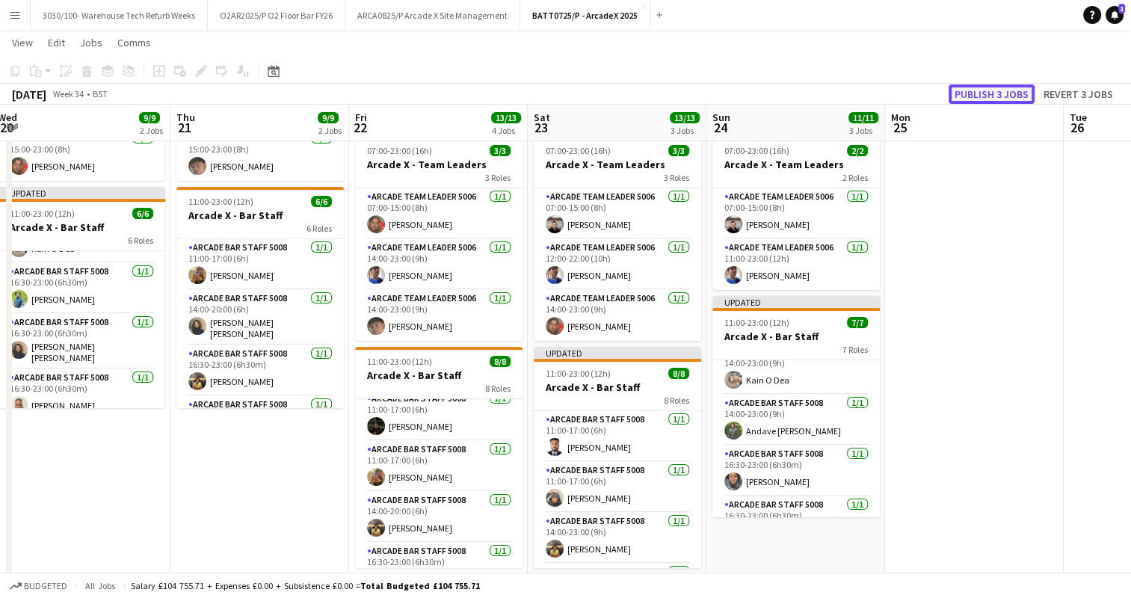
click at [1006, 92] on button "Publish 3 jobs" at bounding box center [992, 93] width 86 height 19
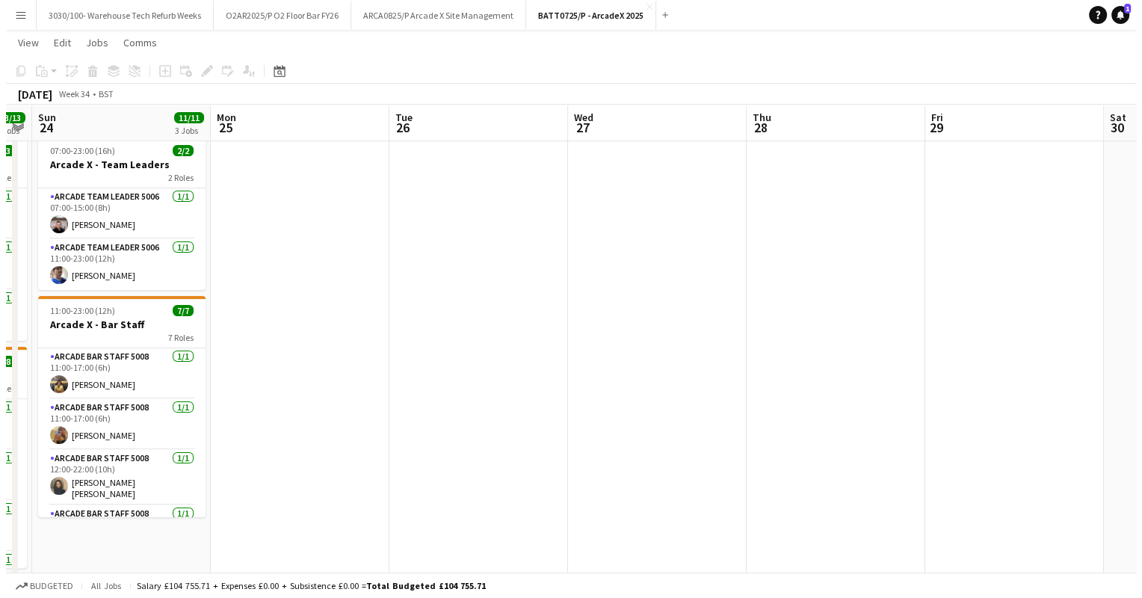
scroll to position [0, 0]
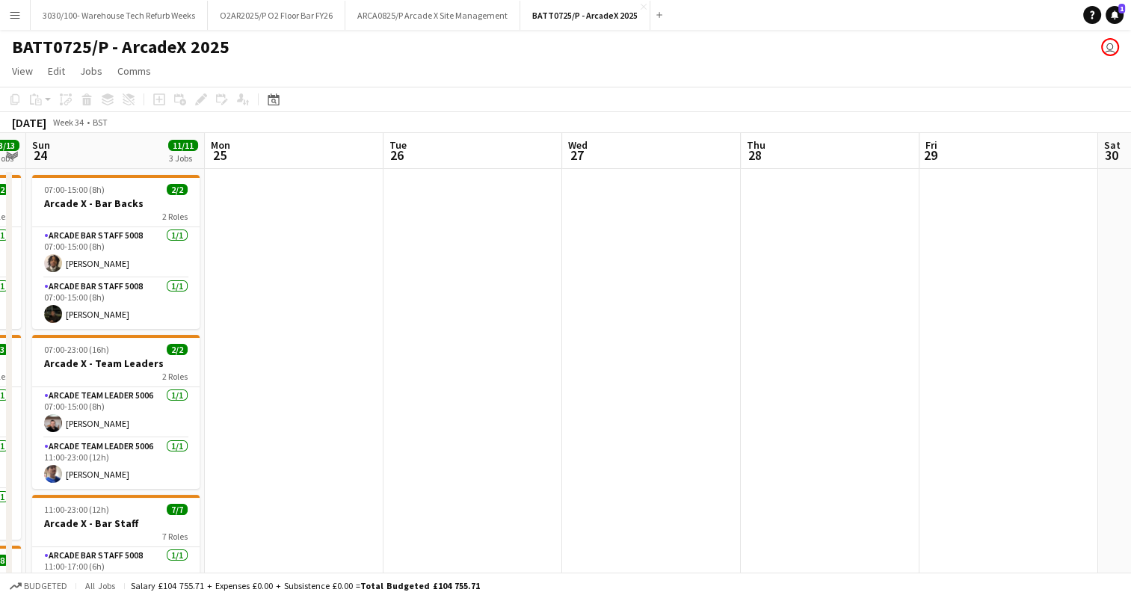
click at [21, 12] on button "Menu" at bounding box center [15, 15] width 30 height 30
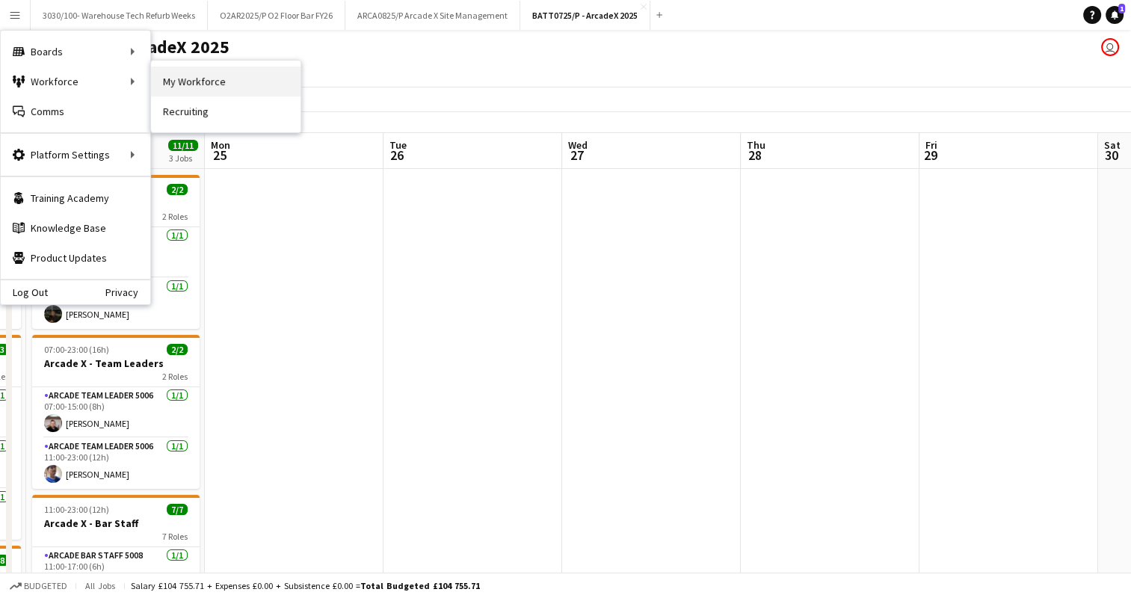
click at [188, 86] on link "My Workforce" at bounding box center [225, 82] width 149 height 30
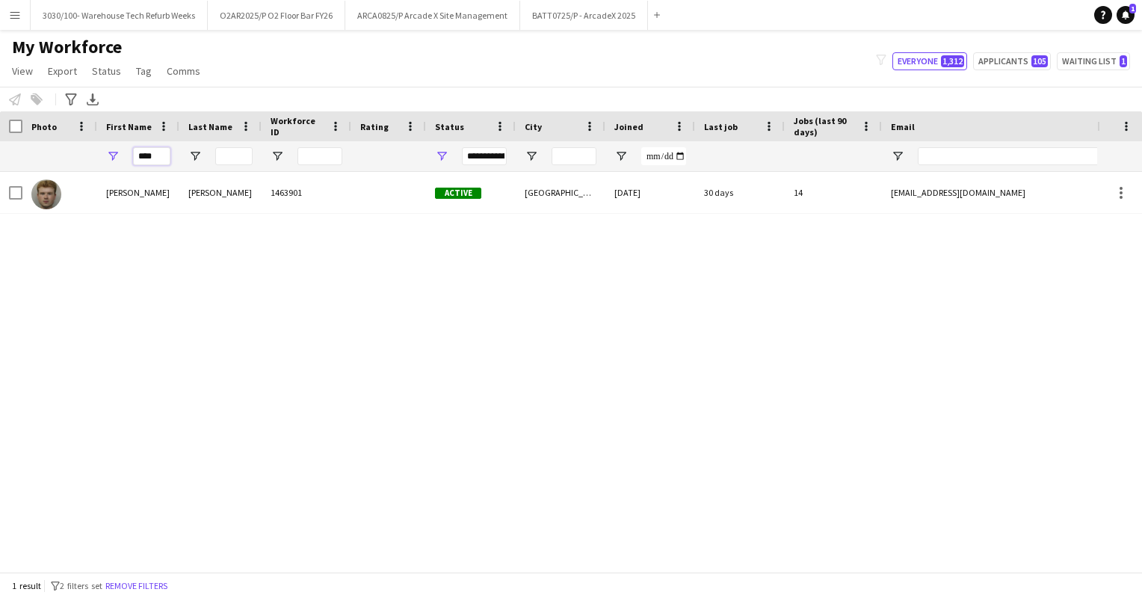
click at [159, 155] on input "****" at bounding box center [151, 156] width 37 height 18
type input "*"
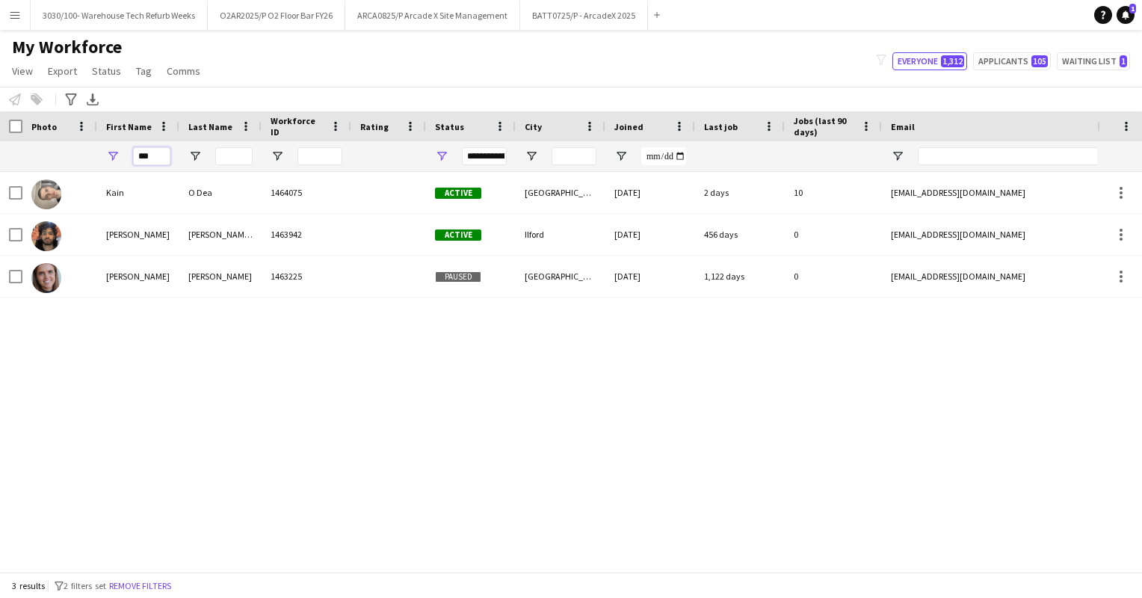
type input "***"
